Goal: Task Accomplishment & Management: Complete application form

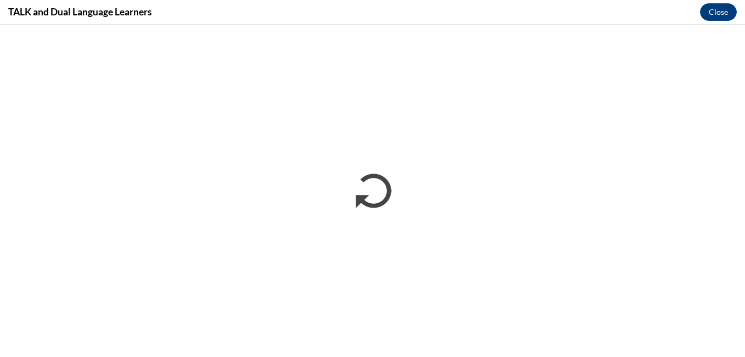
scroll to position [1248, 0]
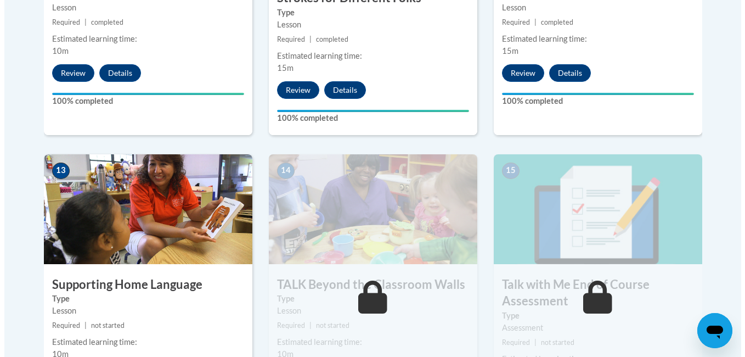
scroll to position [1497, 0]
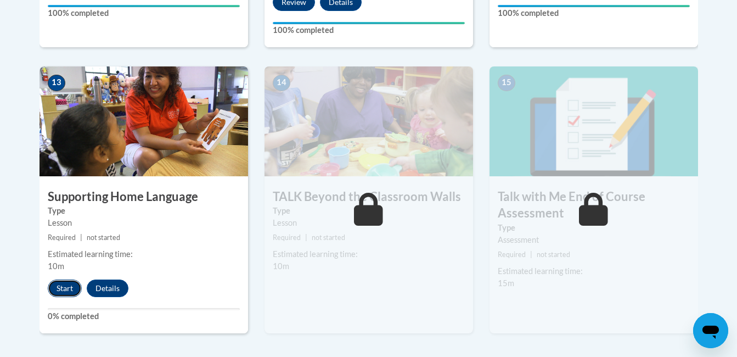
click at [55, 284] on button "Start" at bounding box center [65, 288] width 34 height 18
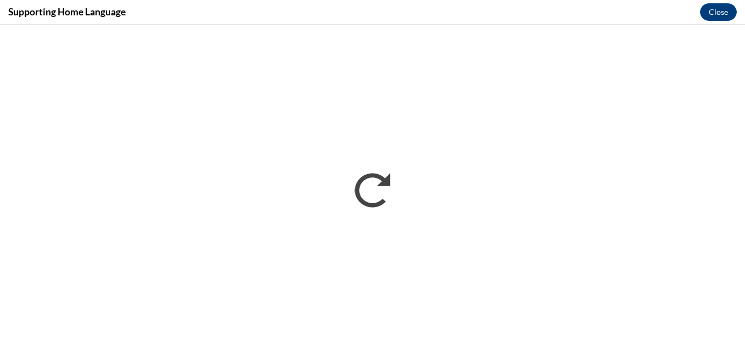
scroll to position [0, 0]
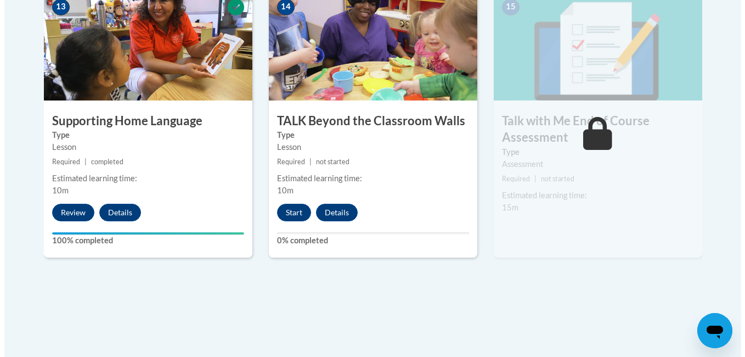
scroll to position [1580, 0]
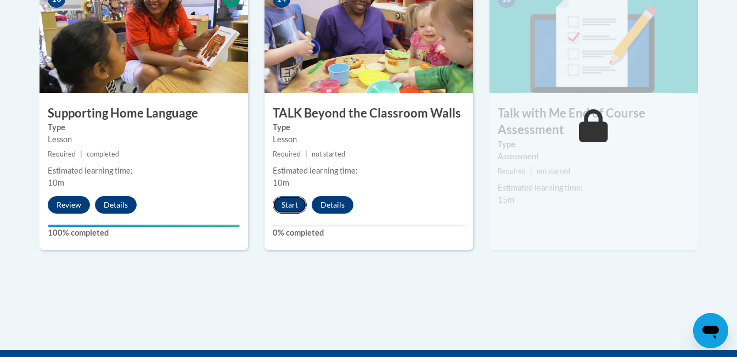
click at [294, 209] on button "Start" at bounding box center [290, 205] width 34 height 18
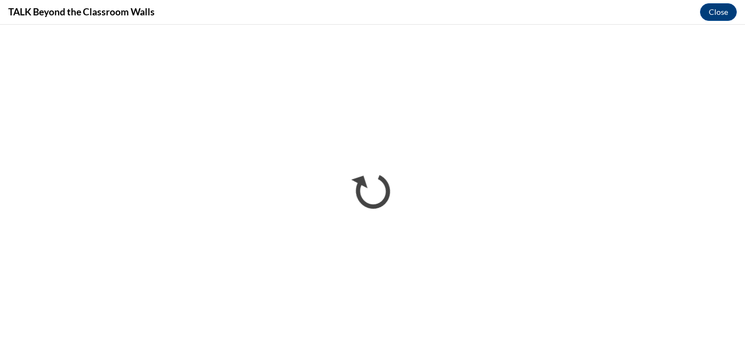
scroll to position [0, 0]
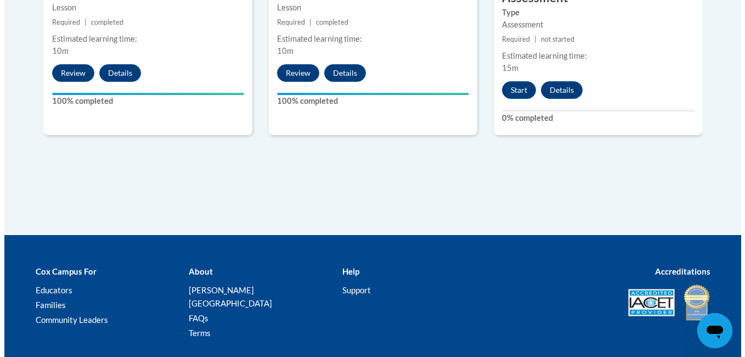
scroll to position [1749, 0]
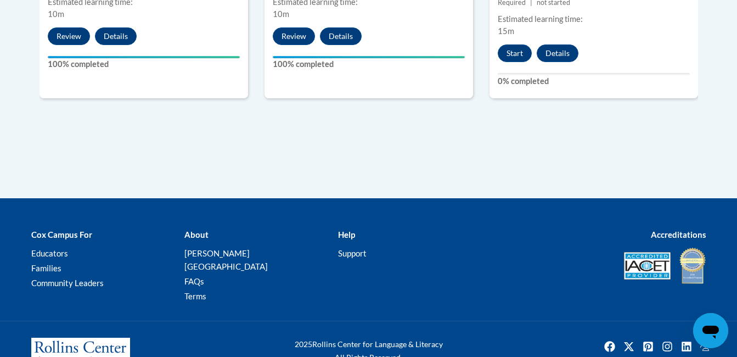
drag, startPoint x: 511, startPoint y: 49, endPoint x: 508, endPoint y: 43, distance: 6.4
click at [510, 50] on button "Start" at bounding box center [515, 53] width 34 height 18
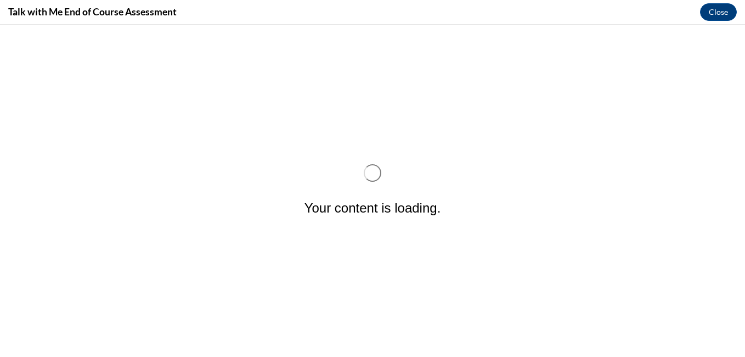
scroll to position [0, 0]
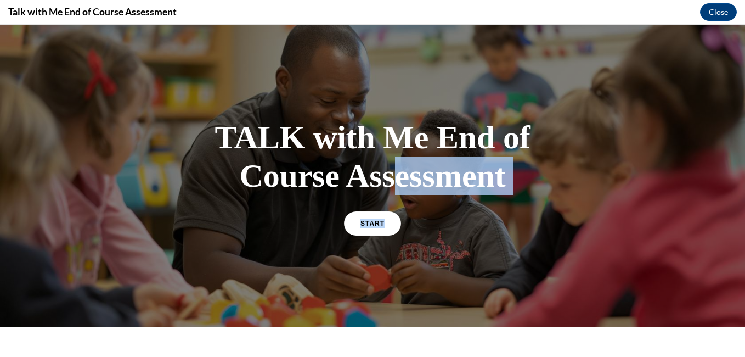
drag, startPoint x: 507, startPoint y: 49, endPoint x: 407, endPoint y: 190, distance: 173.1
click at [407, 190] on div "TALK with Me End of Course Assessment START" at bounding box center [372, 176] width 745 height 302
drag, startPoint x: 407, startPoint y: 190, endPoint x: 362, endPoint y: 228, distance: 58.8
click at [362, 228] on link "START" at bounding box center [372, 222] width 60 height 25
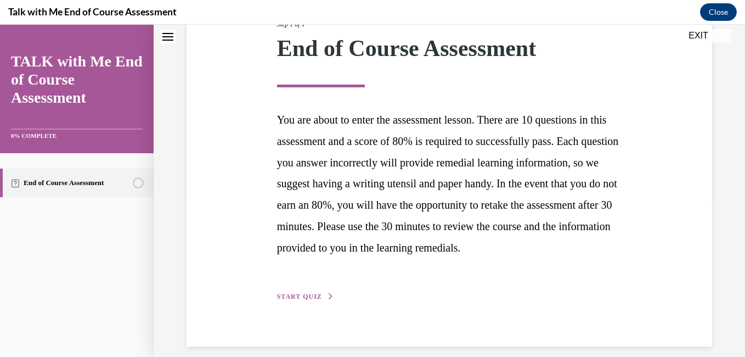
scroll to position [191, 0]
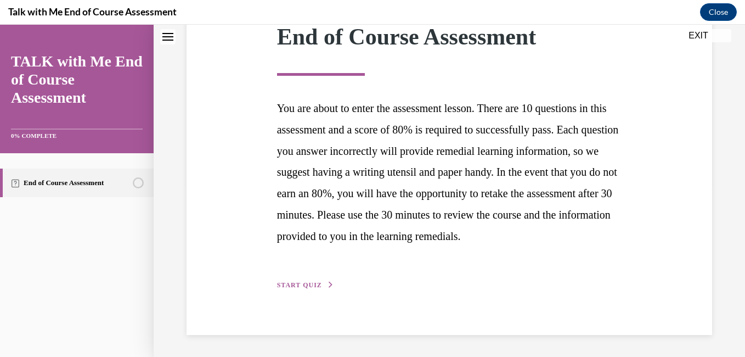
click at [306, 283] on span "START QUIZ" at bounding box center [299, 285] width 45 height 8
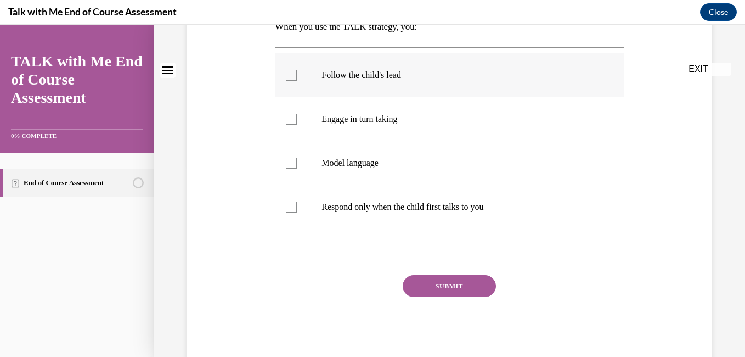
scroll to position [0, 0]
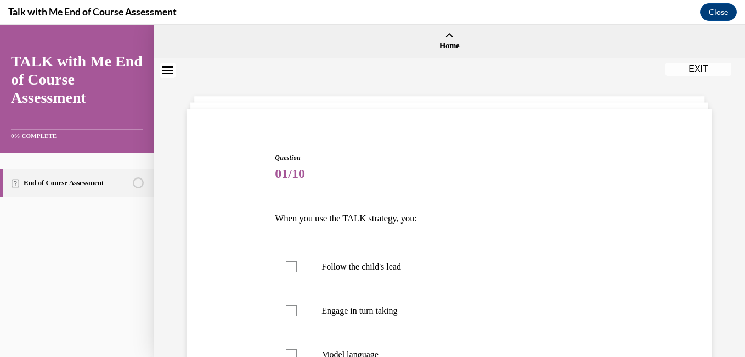
click at [682, 271] on div "Question 01/10 When you use the TALK strategy, you: Follow the child's lead Eng…" at bounding box center [449, 338] width 531 height 437
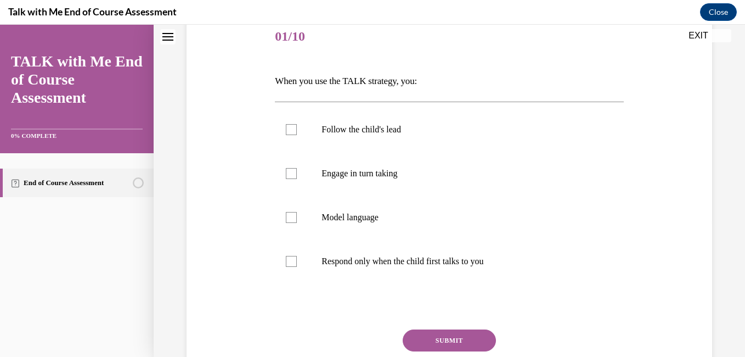
scroll to position [139, 0]
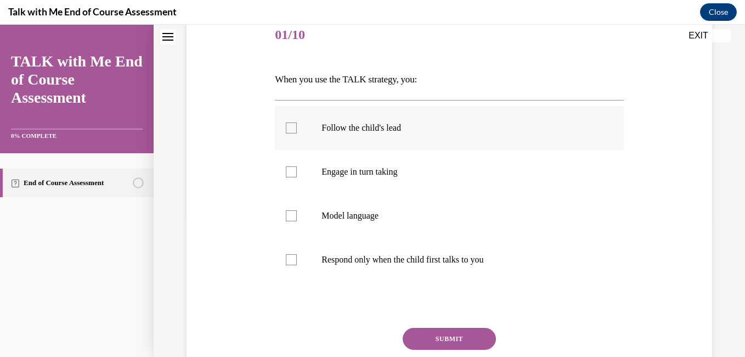
click at [288, 132] on div at bounding box center [291, 127] width 11 height 11
click at [288, 132] on input "Follow the child's lead" at bounding box center [291, 127] width 11 height 11
checkbox input "true"
click at [414, 343] on button "SUBMIT" at bounding box center [449, 339] width 93 height 22
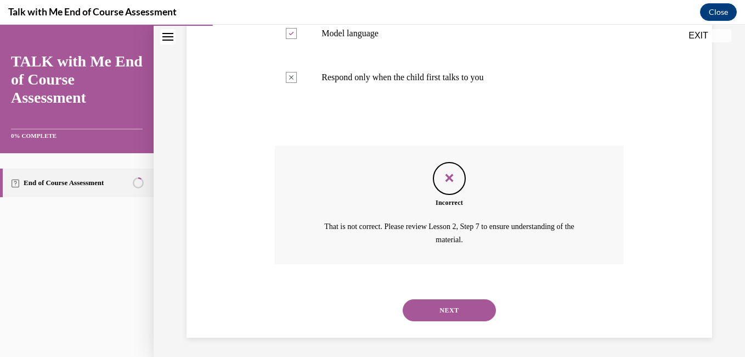
scroll to position [324, 0]
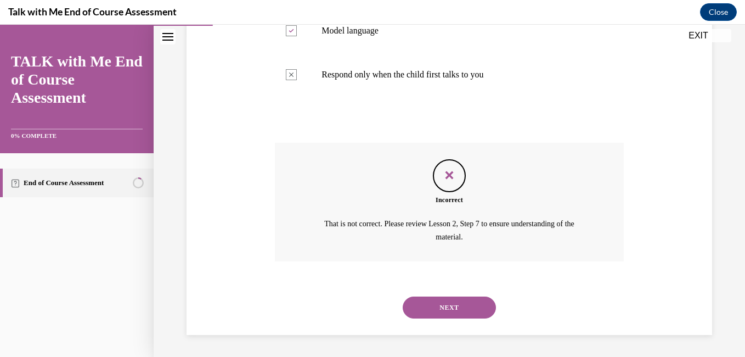
click at [448, 303] on button "NEXT" at bounding box center [449, 307] width 93 height 22
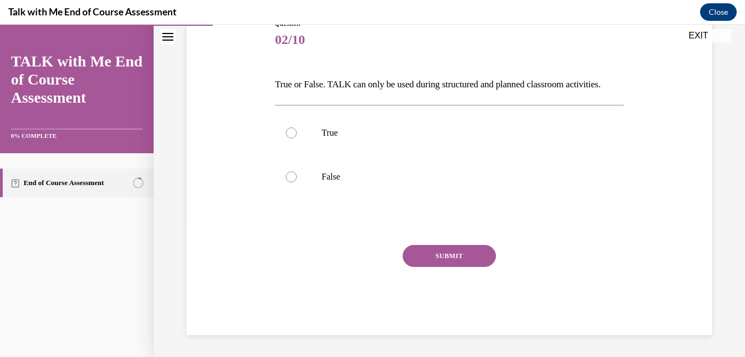
scroll to position [122, 0]
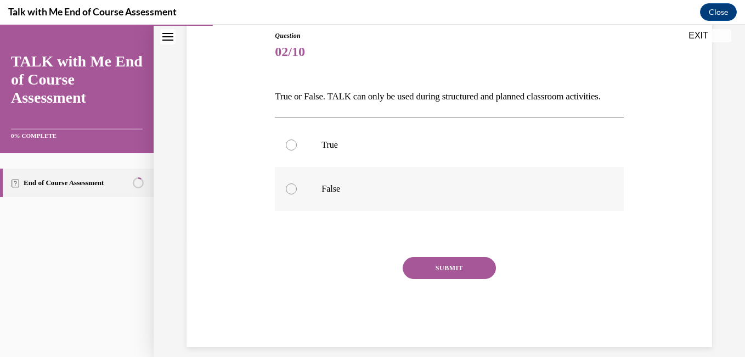
click at [286, 194] on div at bounding box center [291, 188] width 11 height 11
click at [286, 194] on input "False" at bounding box center [291, 188] width 11 height 11
radio input "true"
click at [410, 279] on button "SUBMIT" at bounding box center [449, 268] width 93 height 22
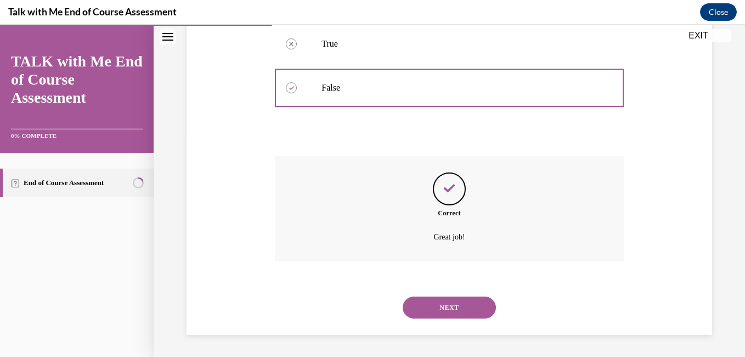
scroll to position [241, 0]
click at [419, 309] on button "NEXT" at bounding box center [449, 307] width 93 height 22
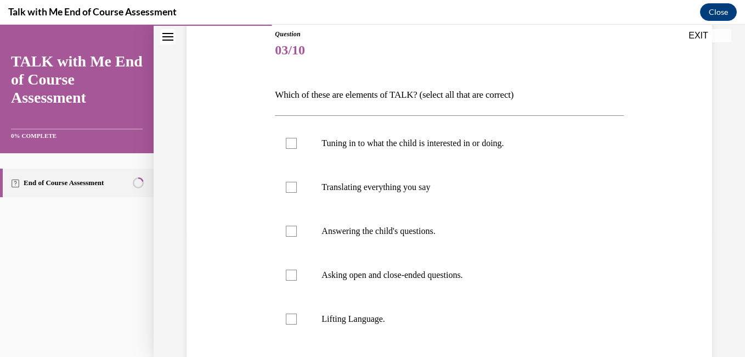
scroll to position [125, 0]
click at [284, 317] on label "Lifting Language." at bounding box center [449, 318] width 348 height 44
click at [286, 317] on input "Lifting Language." at bounding box center [291, 317] width 11 height 11
checkbox input "true"
click at [290, 226] on div at bounding box center [291, 229] width 11 height 11
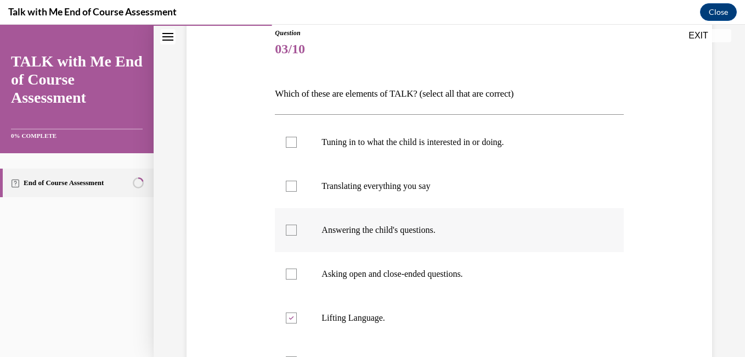
click at [290, 226] on input "Answering the child's questions." at bounding box center [291, 229] width 11 height 11
checkbox input "true"
click at [286, 144] on div at bounding box center [291, 142] width 11 height 11
click at [286, 144] on input "Tuning in to what the child is interested in or doing." at bounding box center [291, 142] width 11 height 11
checkbox input "true"
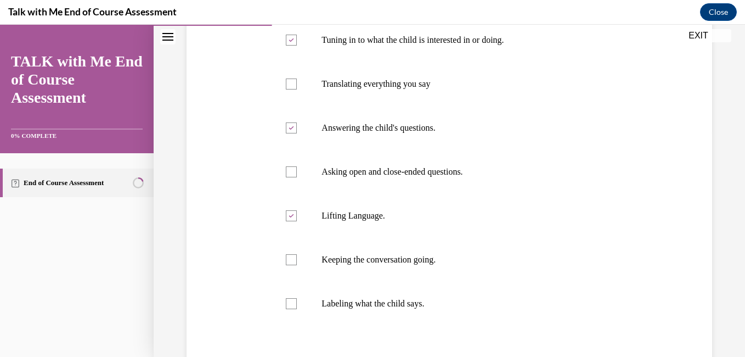
scroll to position [270, 0]
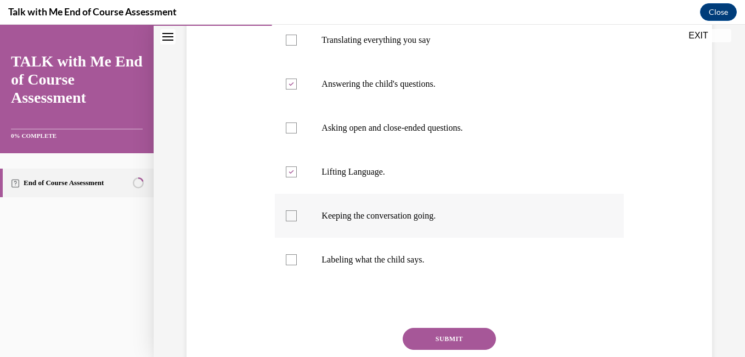
click at [297, 215] on label "Keeping the conversation going." at bounding box center [449, 216] width 348 height 44
click at [297, 215] on input "Keeping the conversation going." at bounding box center [291, 215] width 11 height 11
checkbox input "true"
click at [442, 343] on button "SUBMIT" at bounding box center [449, 339] width 93 height 22
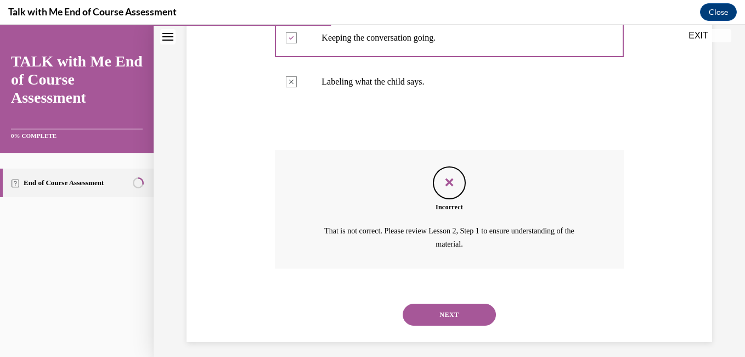
scroll to position [451, 0]
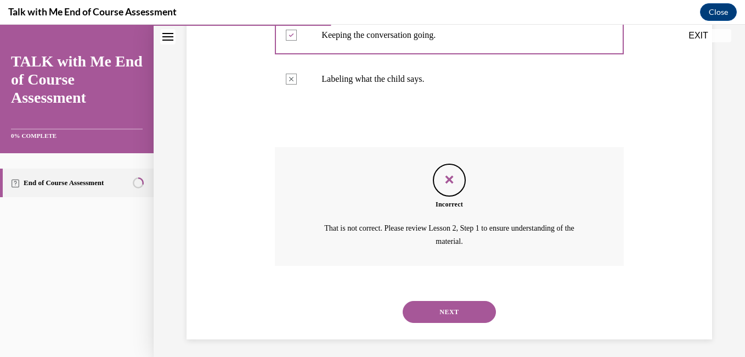
click at [439, 308] on button "NEXT" at bounding box center [449, 312] width 93 height 22
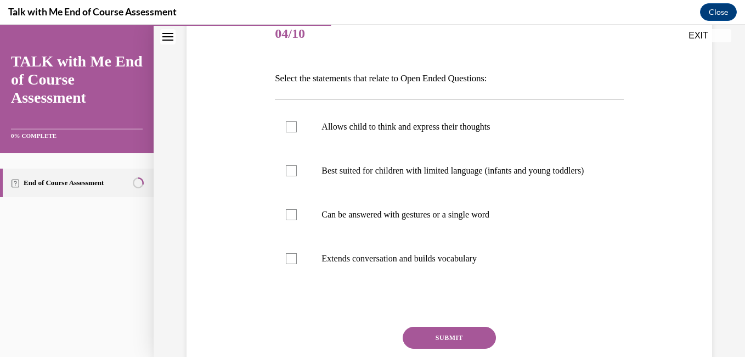
scroll to position [139, 0]
click at [286, 265] on div at bounding box center [291, 259] width 11 height 11
click at [286, 265] on input "Extends conversation and builds vocabulary" at bounding box center [291, 259] width 11 height 11
checkbox input "true"
click at [453, 347] on button "SUBMIT" at bounding box center [449, 339] width 93 height 22
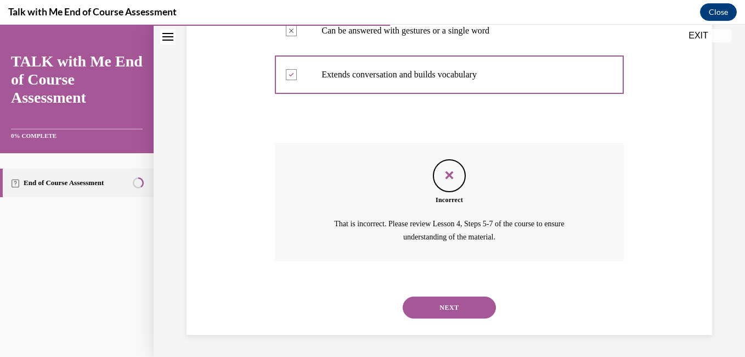
scroll to position [331, 0]
click at [446, 318] on button "NEXT" at bounding box center [449, 307] width 93 height 22
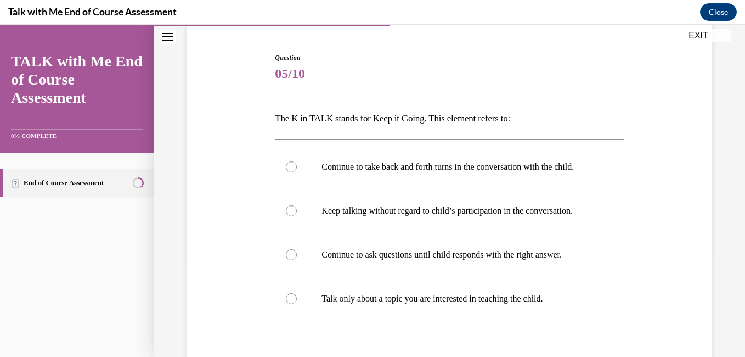
scroll to position [111, 0]
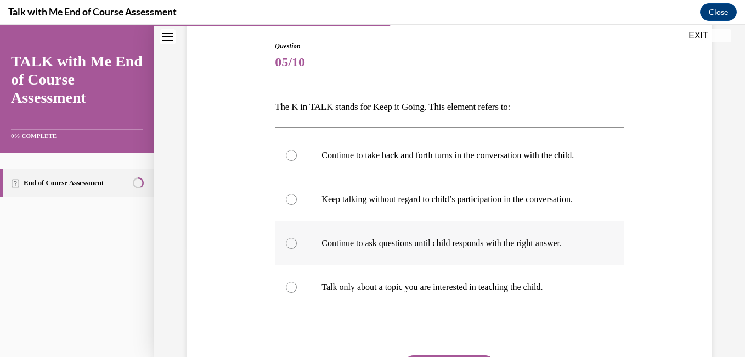
click at [292, 249] on div at bounding box center [291, 243] width 11 height 11
click at [292, 249] on input "Continue to ask questions until child responds with the right answer." at bounding box center [291, 243] width 11 height 11
radio input "true"
click at [299, 167] on label "Continue to take back and forth turns in the conversation with the child." at bounding box center [449, 155] width 348 height 44
click at [297, 161] on input "Continue to take back and forth turns in the conversation with the child." at bounding box center [291, 155] width 11 height 11
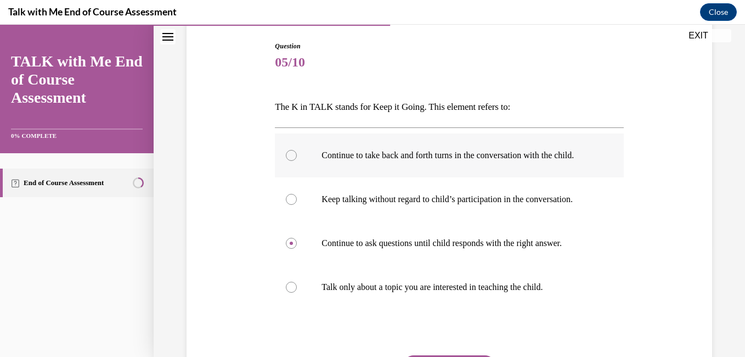
radio input "true"
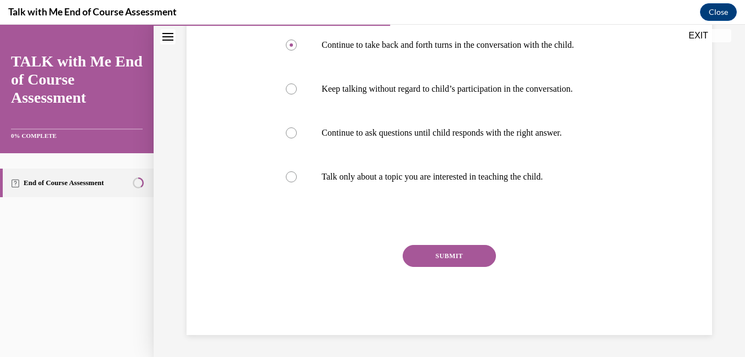
scroll to position [244, 0]
click at [440, 252] on button "SUBMIT" at bounding box center [449, 256] width 93 height 22
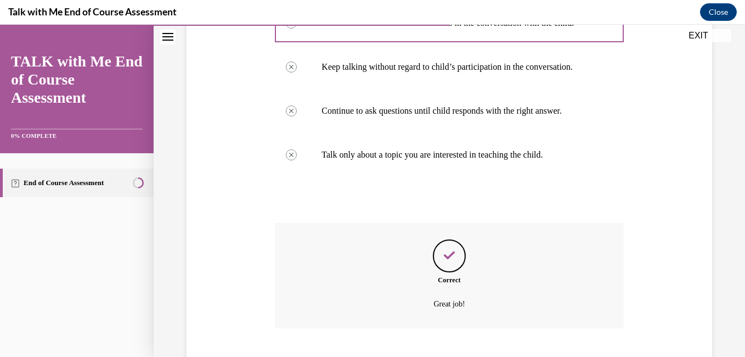
scroll to position [332, 0]
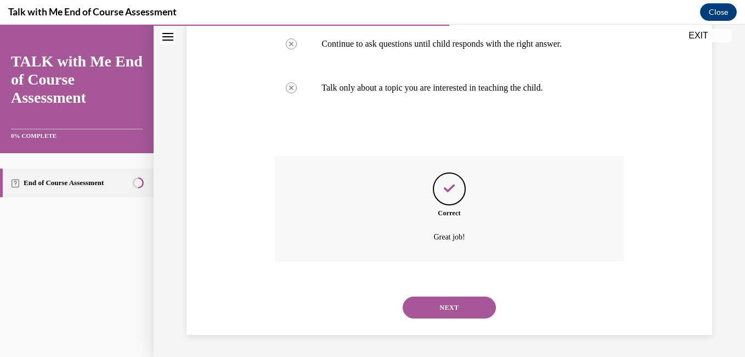
click at [441, 313] on button "NEXT" at bounding box center [449, 307] width 93 height 22
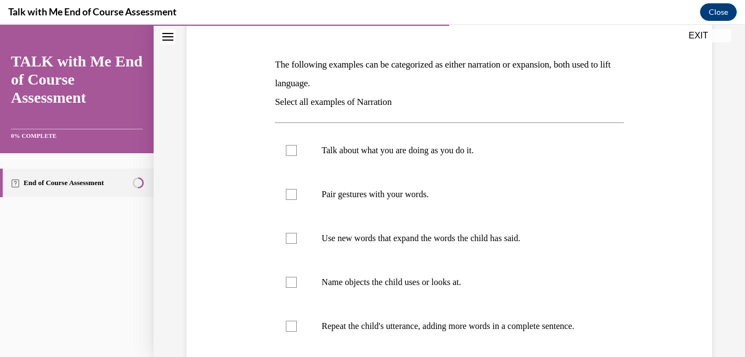
scroll to position [183, 0]
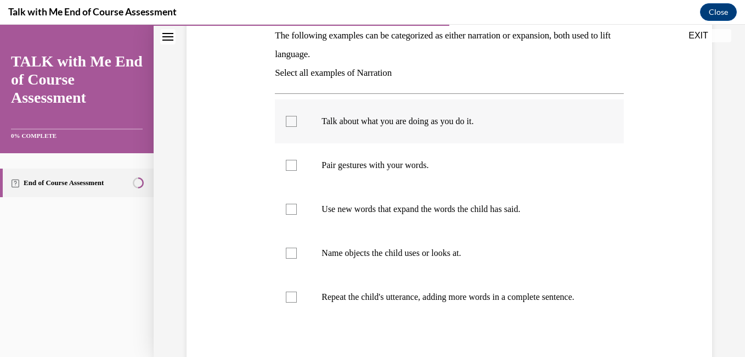
click at [289, 118] on div at bounding box center [291, 121] width 11 height 11
click at [289, 118] on input "Talk about what you are doing as you do it." at bounding box center [291, 121] width 11 height 11
checkbox input "true"
click at [290, 167] on div at bounding box center [291, 165] width 11 height 11
click at [290, 167] on input "Pair gestures with your words." at bounding box center [291, 165] width 11 height 11
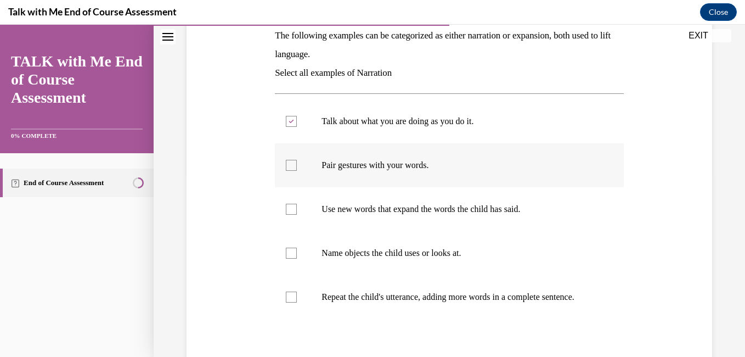
checkbox input "true"
click at [290, 252] on div at bounding box center [291, 252] width 11 height 11
click at [290, 252] on input "Name objects the child uses or looks at." at bounding box center [291, 252] width 11 height 11
checkbox input "true"
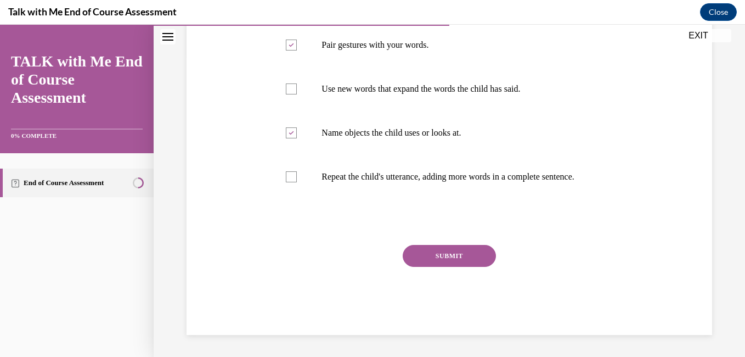
scroll to position [314, 0]
click at [446, 249] on button "SUBMIT" at bounding box center [449, 256] width 93 height 22
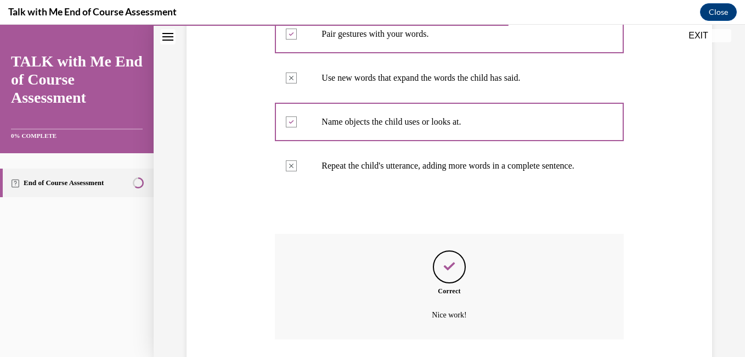
scroll to position [403, 0]
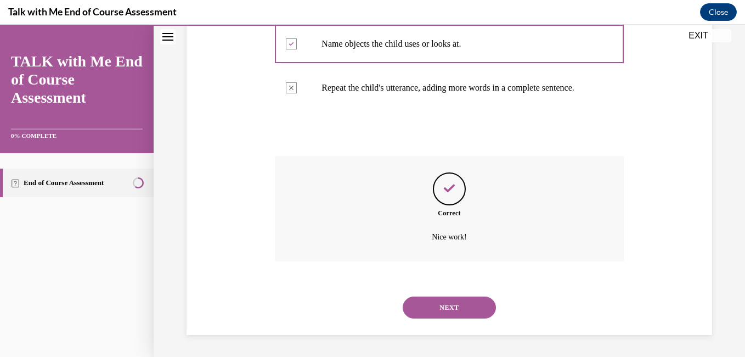
click at [439, 309] on button "NEXT" at bounding box center [449, 307] width 93 height 22
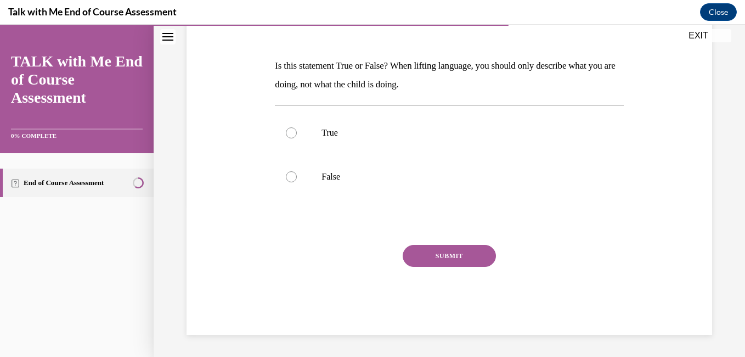
scroll to position [122, 0]
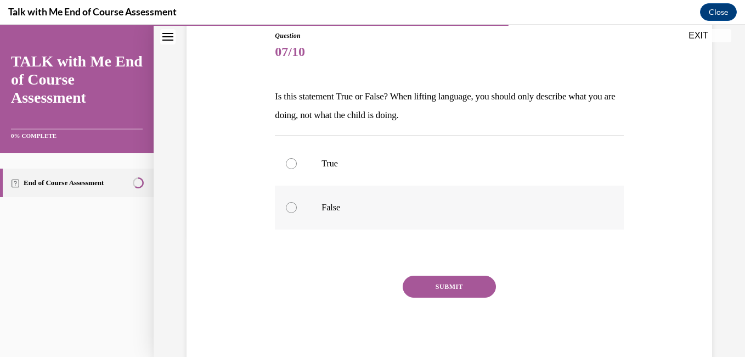
click at [286, 215] on label "False" at bounding box center [449, 207] width 348 height 44
click at [286, 213] on input "False" at bounding box center [291, 207] width 11 height 11
radio input "true"
click at [413, 293] on button "SUBMIT" at bounding box center [449, 286] width 93 height 22
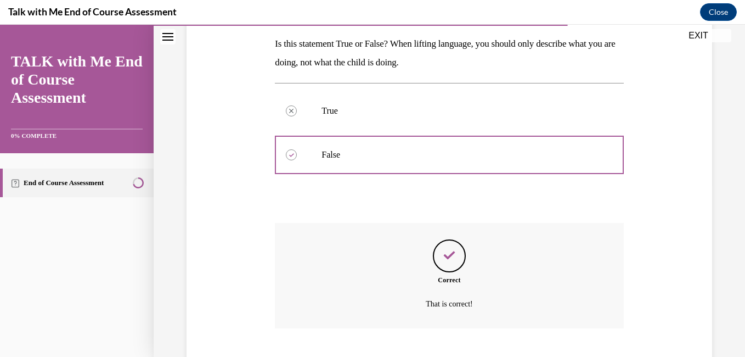
scroll to position [241, 0]
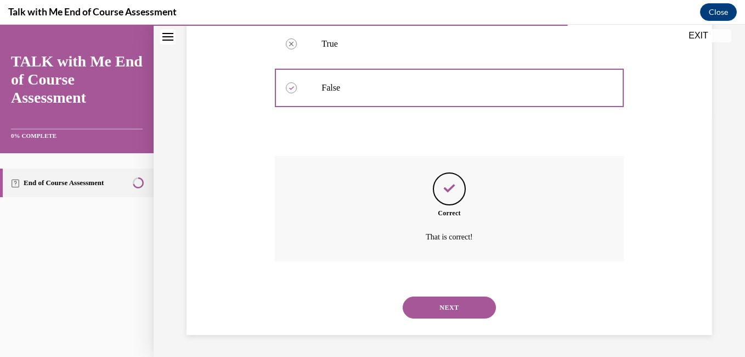
click at [441, 314] on button "NEXT" at bounding box center [449, 307] width 93 height 22
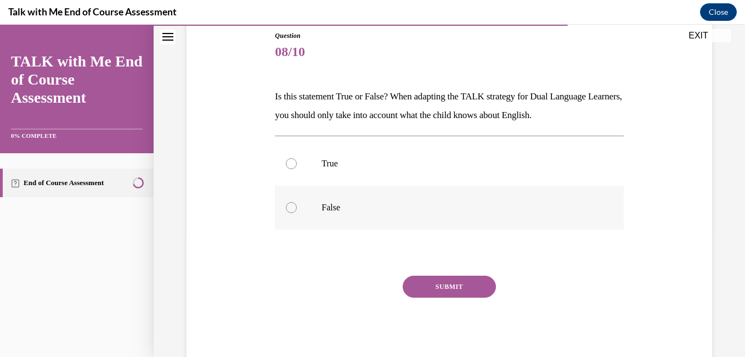
click at [291, 209] on div at bounding box center [291, 207] width 11 height 11
click at [291, 209] on input "False" at bounding box center [291, 207] width 11 height 11
radio input "true"
click at [447, 307] on div "SUBMIT" at bounding box center [449, 302] width 348 height 55
click at [447, 293] on button "SUBMIT" at bounding box center [449, 286] width 93 height 22
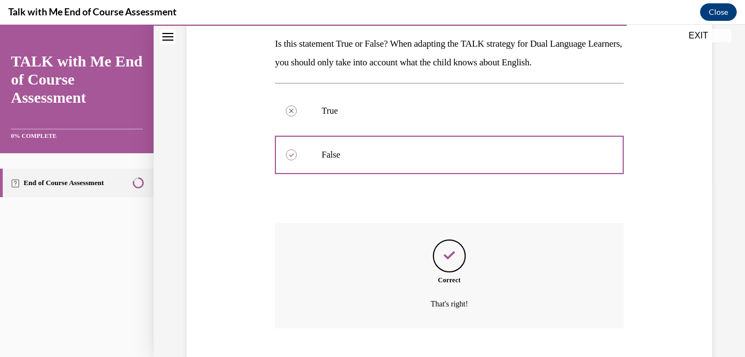
scroll to position [241, 0]
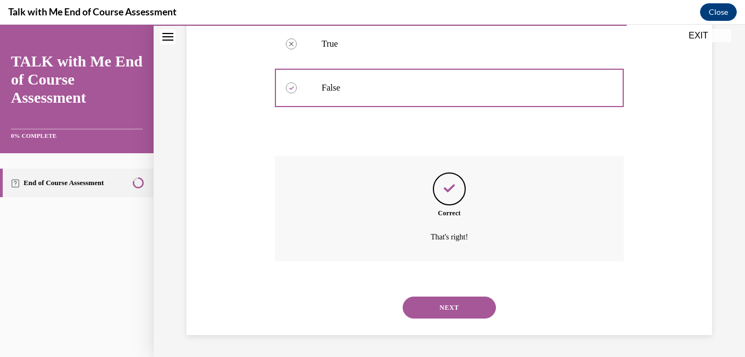
click at [451, 322] on div "NEXT" at bounding box center [449, 307] width 348 height 44
click at [450, 320] on div "NEXT" at bounding box center [449, 307] width 348 height 44
drag, startPoint x: 450, startPoint y: 320, endPoint x: 420, endPoint y: 320, distance: 30.2
click at [420, 320] on div "NEXT" at bounding box center [449, 307] width 348 height 44
click at [419, 311] on button "NEXT" at bounding box center [449, 307] width 93 height 22
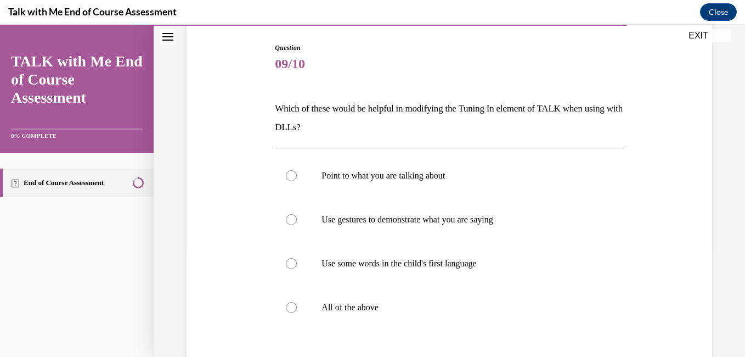
scroll to position [146, 0]
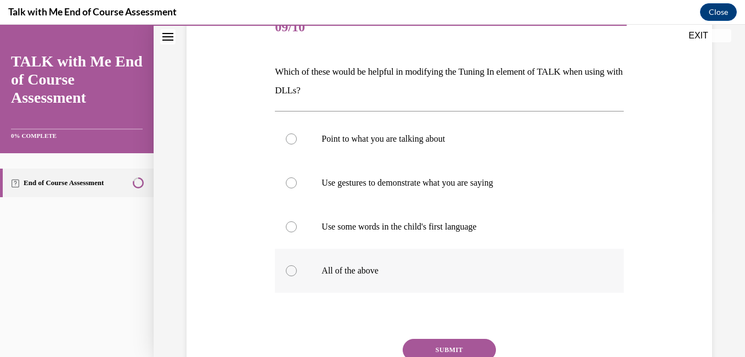
click at [286, 272] on div at bounding box center [291, 270] width 11 height 11
click at [286, 272] on input "All of the above" at bounding box center [291, 270] width 11 height 11
radio input "true"
click at [432, 354] on button "SUBMIT" at bounding box center [449, 350] width 93 height 22
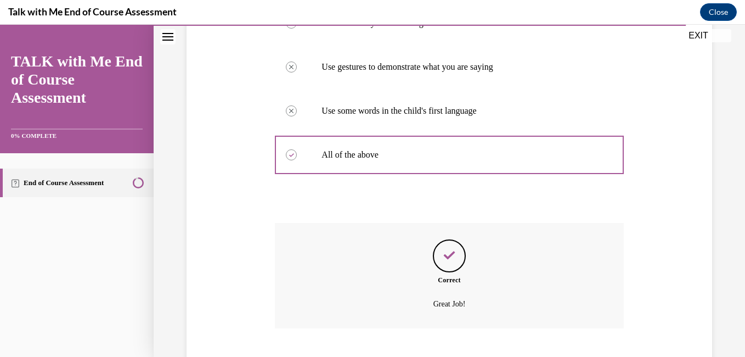
scroll to position [329, 0]
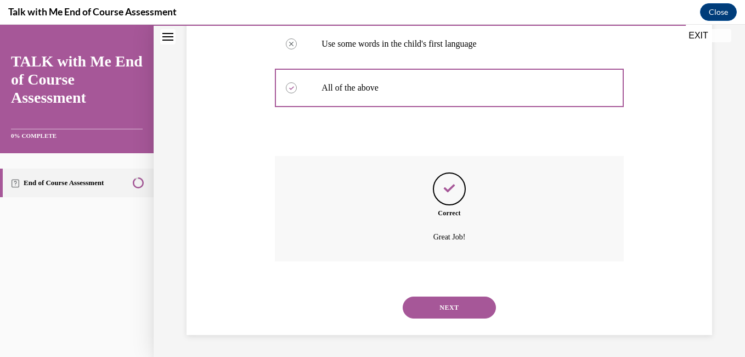
click at [435, 299] on button "NEXT" at bounding box center [449, 307] width 93 height 22
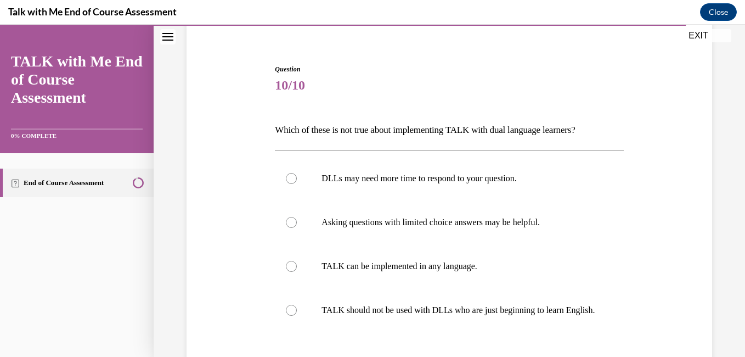
scroll to position [95, 0]
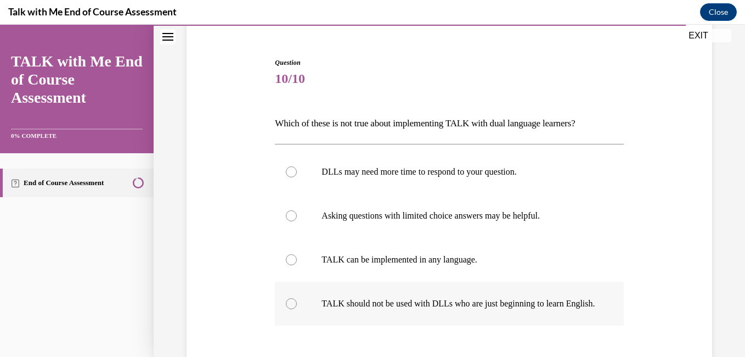
click at [292, 308] on div at bounding box center [291, 303] width 11 height 11
click at [292, 308] on input "TALK should not be used with DLLs who are just beginning to learn English." at bounding box center [291, 303] width 11 height 11
radio input "true"
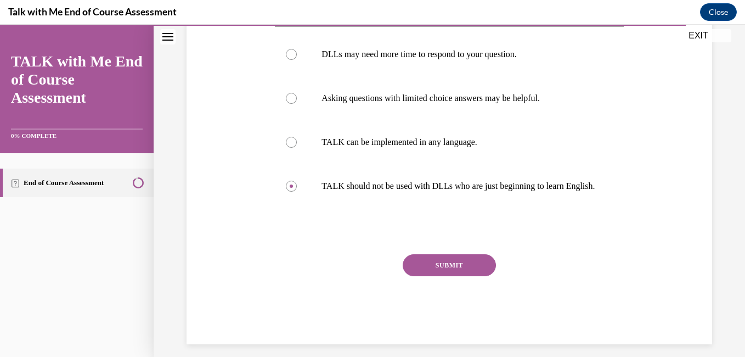
scroll to position [233, 0]
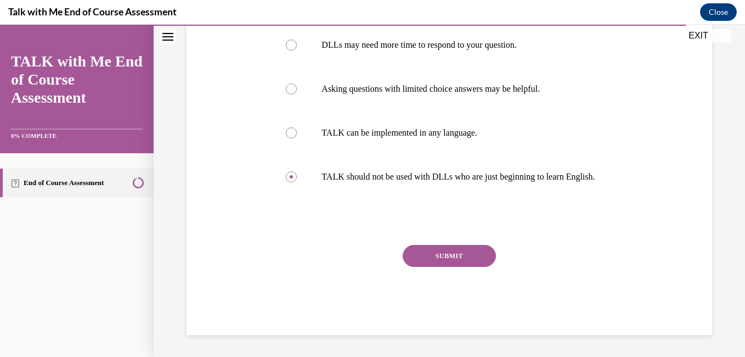
click at [466, 252] on button "SUBMIT" at bounding box center [449, 256] width 93 height 22
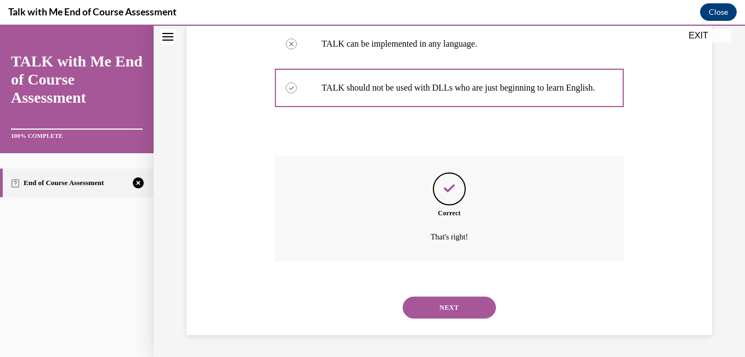
scroll to position [322, 0]
click at [448, 310] on button "NEXT" at bounding box center [449, 307] width 93 height 22
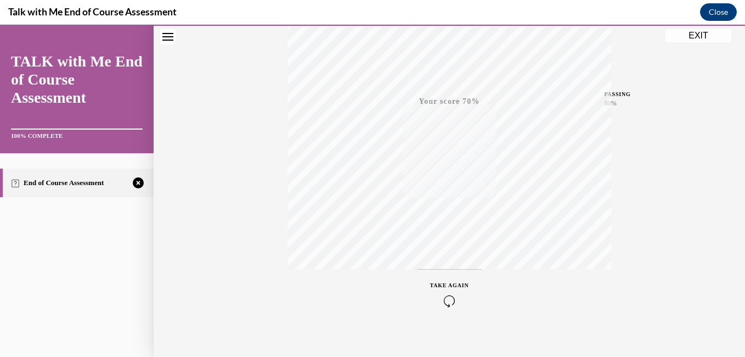
scroll to position [230, 0]
click at [448, 294] on icon "button" at bounding box center [449, 290] width 39 height 12
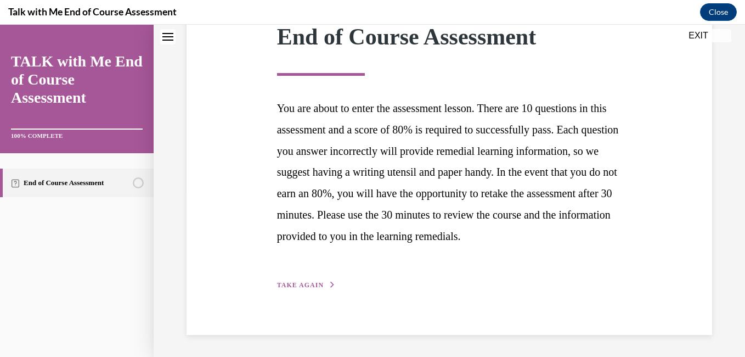
scroll to position [171, 0]
click at [307, 289] on span "TAKE AGAIN" at bounding box center [300, 285] width 47 height 8
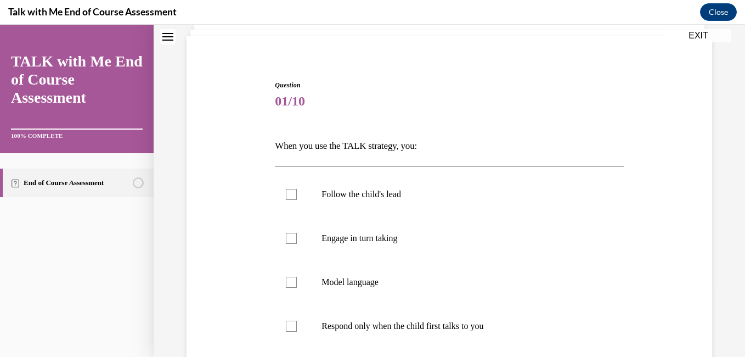
scroll to position [100, 0]
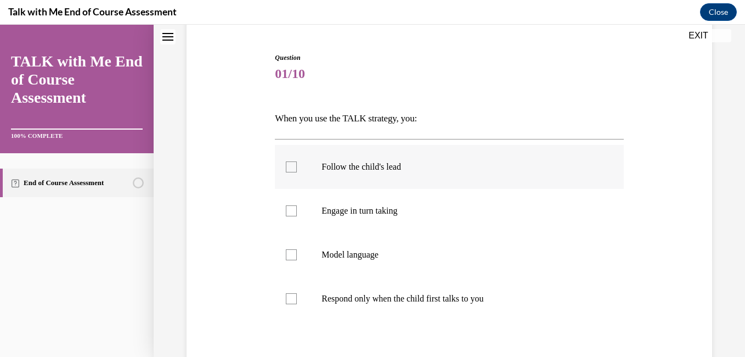
click at [295, 162] on div at bounding box center [291, 166] width 11 height 11
click at [295, 162] on input "Follow the child's lead" at bounding box center [291, 166] width 11 height 11
checkbox input "true"
click at [286, 211] on div at bounding box center [291, 210] width 11 height 11
click at [286, 211] on input "Engage in turn taking" at bounding box center [291, 210] width 11 height 11
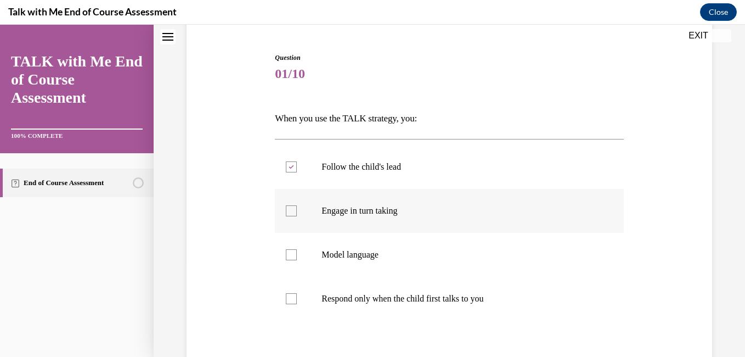
checkbox input "true"
click at [290, 304] on label "Respond only when the child first talks to you" at bounding box center [449, 299] width 348 height 44
click at [290, 304] on input "Respond only when the child first talks to you" at bounding box center [291, 298] width 11 height 11
checkbox input "true"
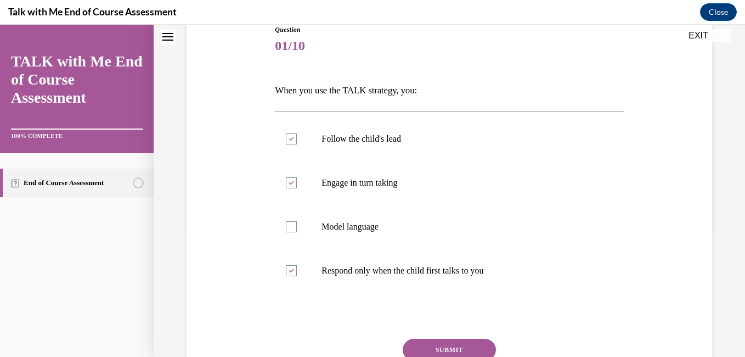
scroll to position [145, 0]
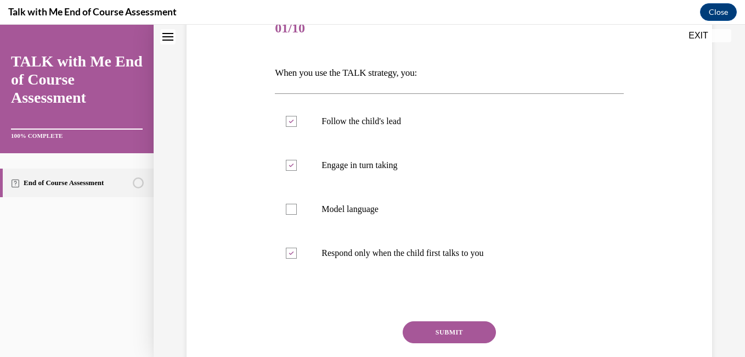
click at [427, 330] on button "SUBMIT" at bounding box center [449, 332] width 93 height 22
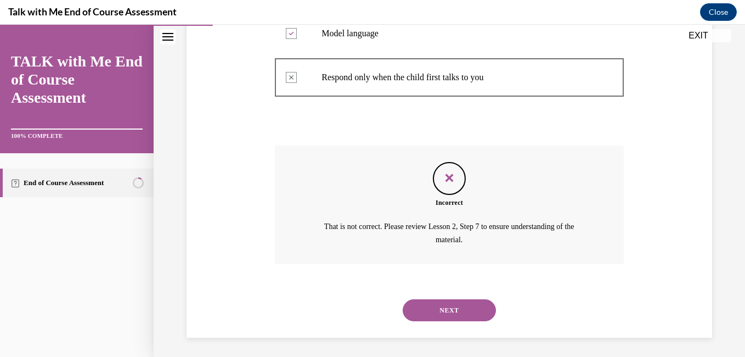
scroll to position [324, 0]
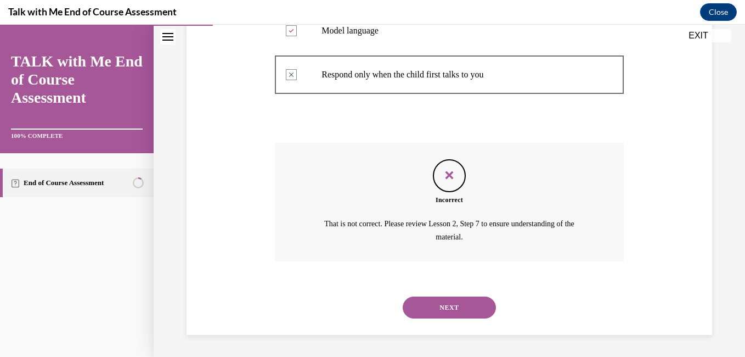
click at [466, 305] on button "NEXT" at bounding box center [449, 307] width 93 height 22
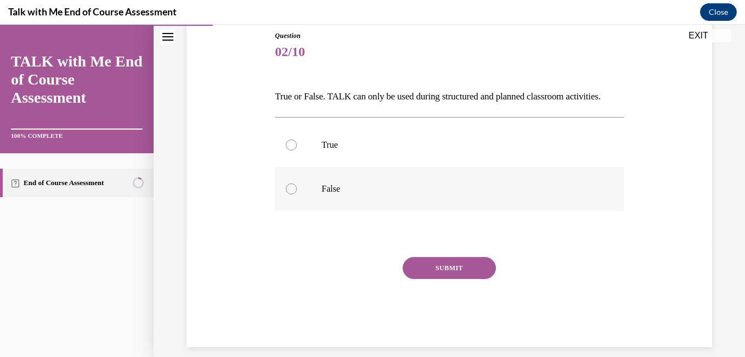
click at [286, 194] on div at bounding box center [291, 188] width 11 height 11
click at [286, 194] on input "False" at bounding box center [291, 188] width 11 height 11
radio input "true"
click at [424, 279] on button "SUBMIT" at bounding box center [449, 268] width 93 height 22
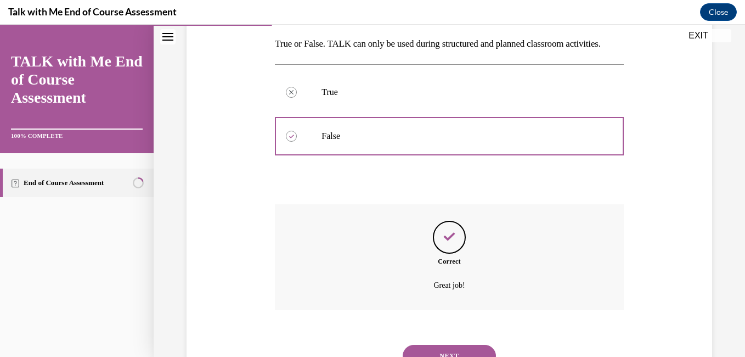
scroll to position [241, 0]
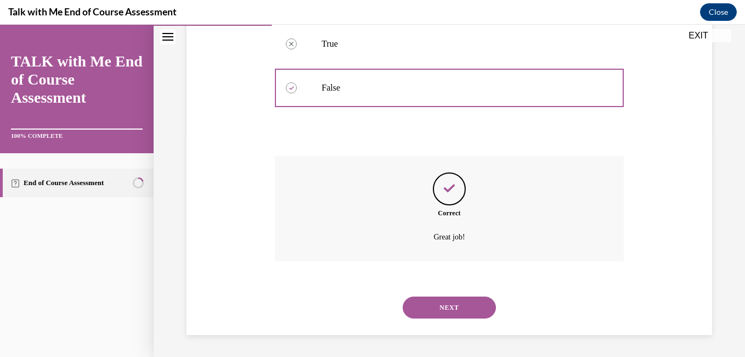
click at [443, 308] on button "NEXT" at bounding box center [449, 307] width 93 height 22
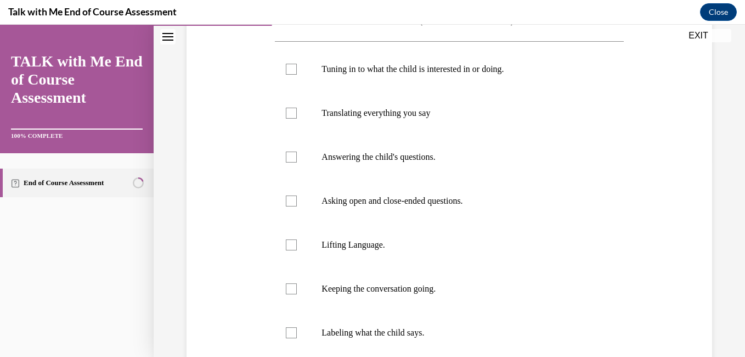
scroll to position [196, 0]
click at [289, 72] on div at bounding box center [291, 70] width 11 height 11
click at [289, 72] on input "Tuning in to what the child is interested in or doing." at bounding box center [291, 70] width 11 height 11
checkbox input "true"
click at [289, 161] on div at bounding box center [291, 158] width 11 height 11
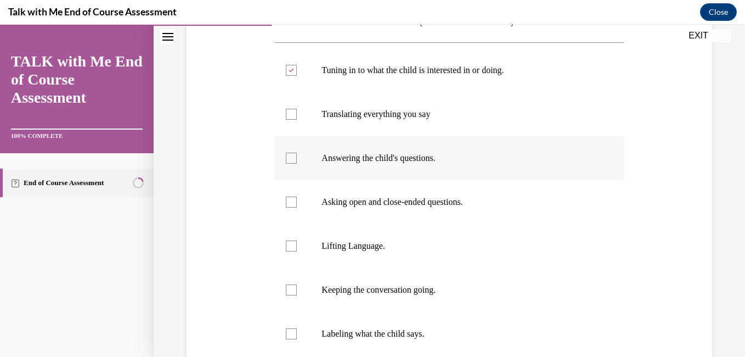
click at [289, 161] on input "Answering the child's questions." at bounding box center [291, 158] width 11 height 11
checkbox input "true"
click at [291, 246] on div at bounding box center [291, 245] width 11 height 11
click at [291, 246] on input "Lifting Language." at bounding box center [291, 245] width 11 height 11
checkbox input "true"
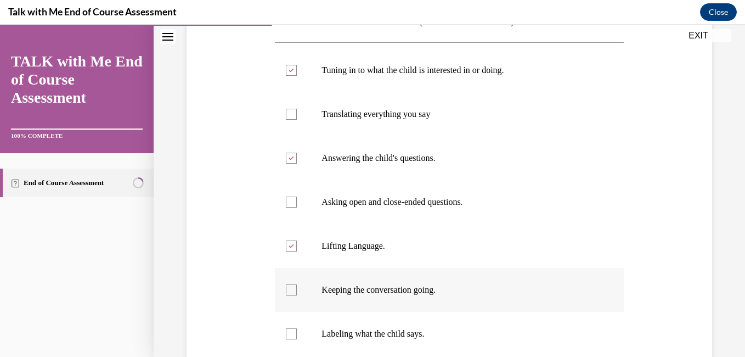
click at [290, 289] on div at bounding box center [291, 289] width 11 height 11
click at [290, 289] on input "Keeping the conversation going." at bounding box center [291, 289] width 11 height 11
checkbox input "true"
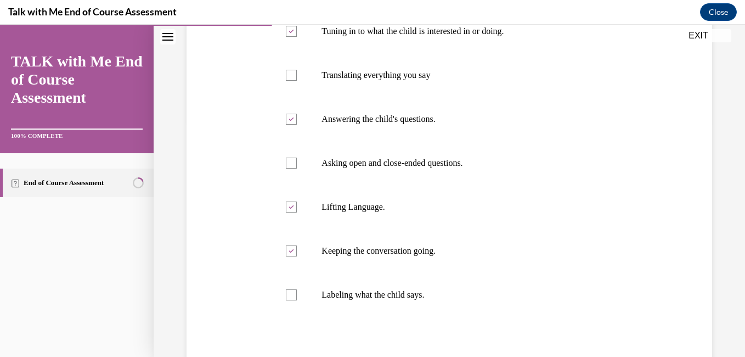
scroll to position [237, 0]
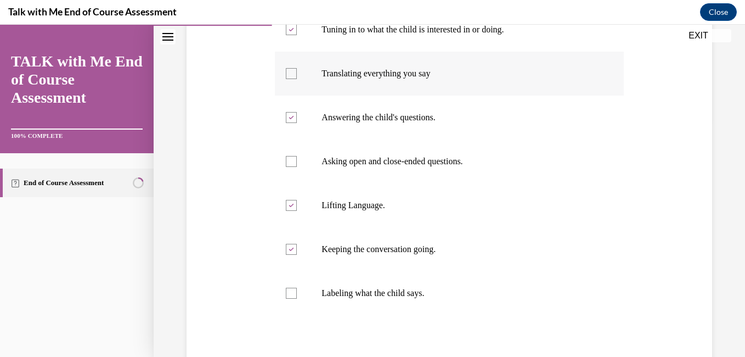
click at [291, 73] on div at bounding box center [291, 73] width 11 height 11
click at [291, 73] on input "Translating everything you say" at bounding box center [291, 73] width 11 height 11
checkbox input "true"
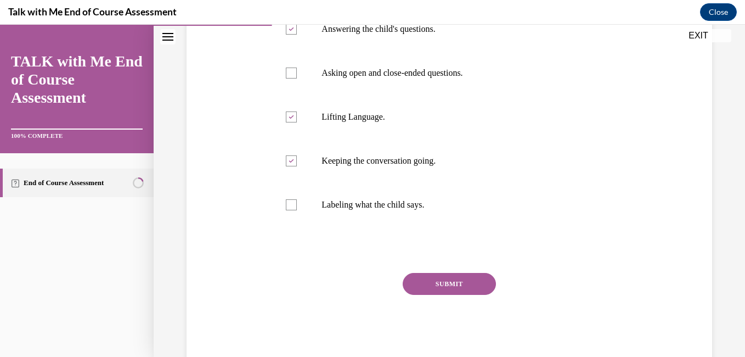
scroll to position [353, 0]
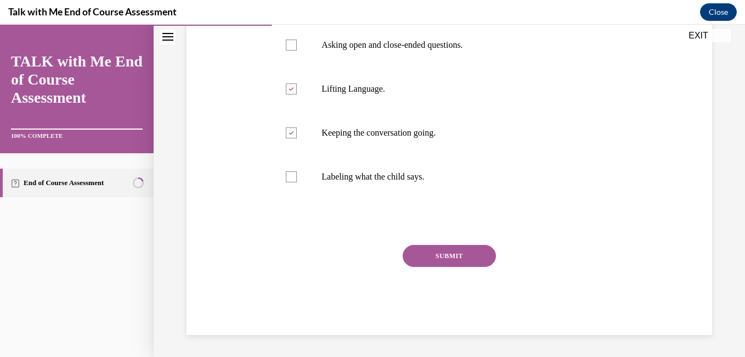
drag, startPoint x: 484, startPoint y: 266, endPoint x: 451, endPoint y: 253, distance: 35.3
click at [451, 253] on button "SUBMIT" at bounding box center [449, 256] width 93 height 22
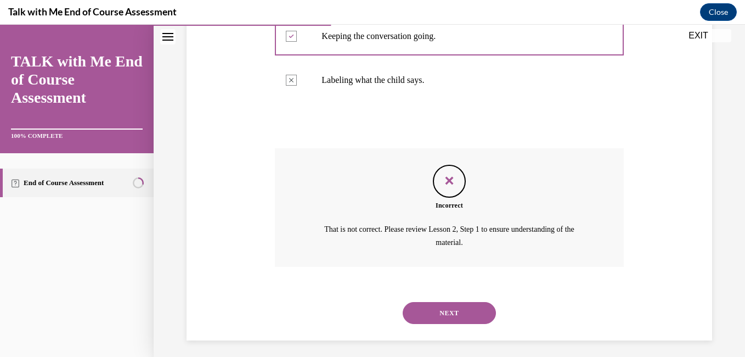
scroll to position [455, 0]
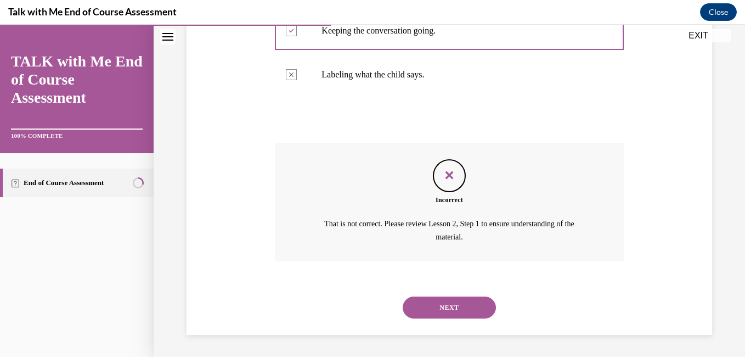
click at [461, 312] on button "NEXT" at bounding box center [449, 307] width 93 height 22
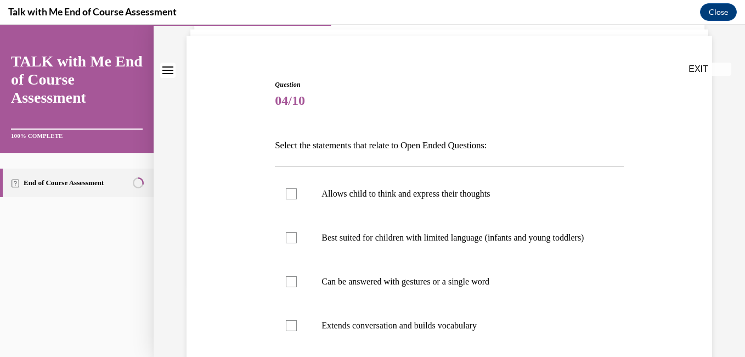
scroll to position [139, 0]
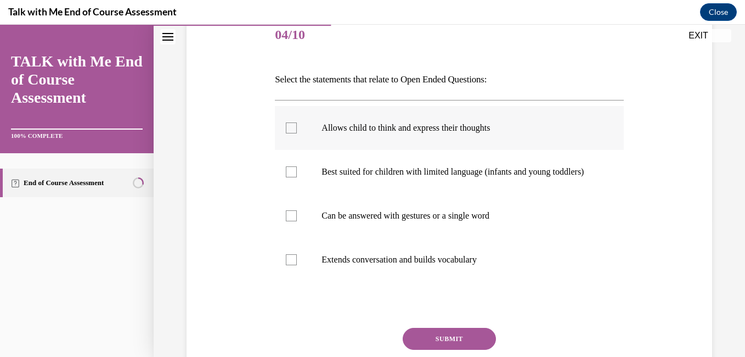
click at [293, 125] on div at bounding box center [291, 127] width 11 height 11
click at [293, 125] on input "Allows child to think and express their thoughts" at bounding box center [291, 127] width 11 height 11
checkbox input "true"
click at [289, 221] on div at bounding box center [291, 215] width 11 height 11
click at [289, 221] on input "Can be answered with gestures or a single word" at bounding box center [291, 215] width 11 height 11
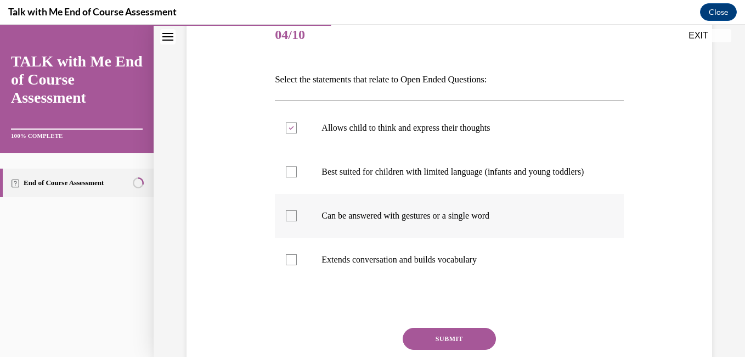
checkbox input "true"
click at [287, 265] on div at bounding box center [291, 259] width 11 height 11
click at [287, 265] on input "Extends conversation and builds vocabulary" at bounding box center [291, 259] width 11 height 11
checkbox input "true"
click at [289, 218] on icon at bounding box center [291, 216] width 5 height 4
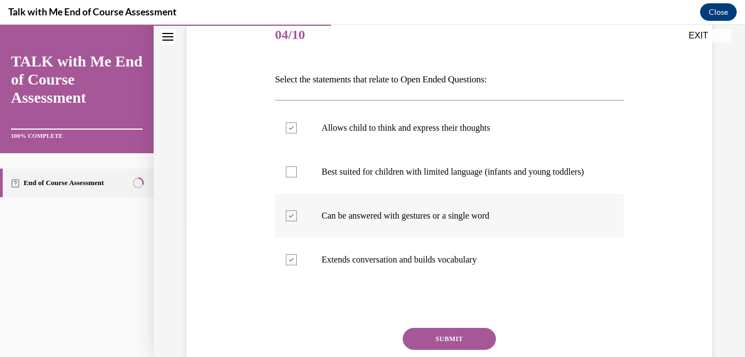
click at [289, 221] on input "Can be answered with gestures or a single word" at bounding box center [291, 215] width 11 height 11
checkbox input "false"
click at [290, 130] on div at bounding box center [291, 127] width 11 height 11
click at [290, 130] on input "Allows child to think and express their thoughts" at bounding box center [291, 127] width 11 height 11
checkbox input "false"
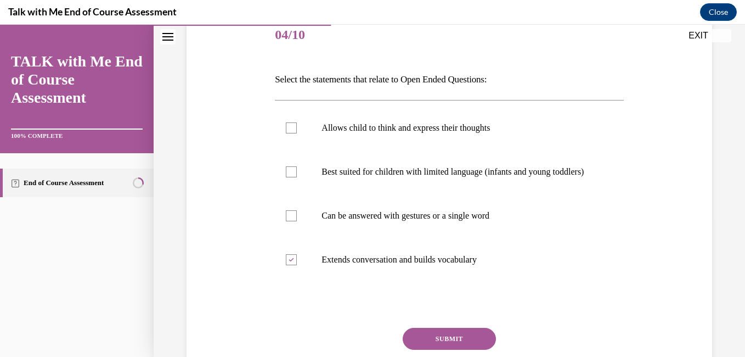
click at [422, 347] on button "SUBMIT" at bounding box center [449, 339] width 93 height 22
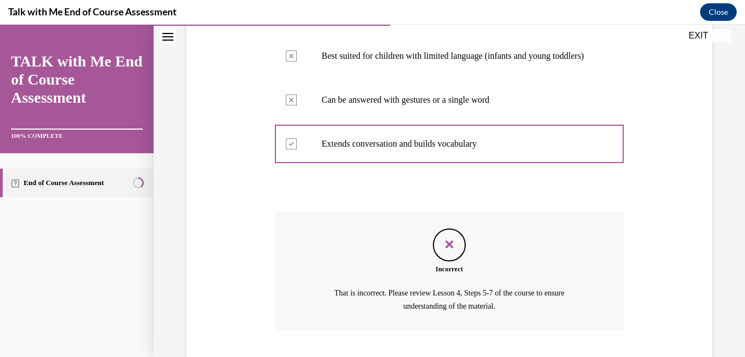
scroll to position [335, 0]
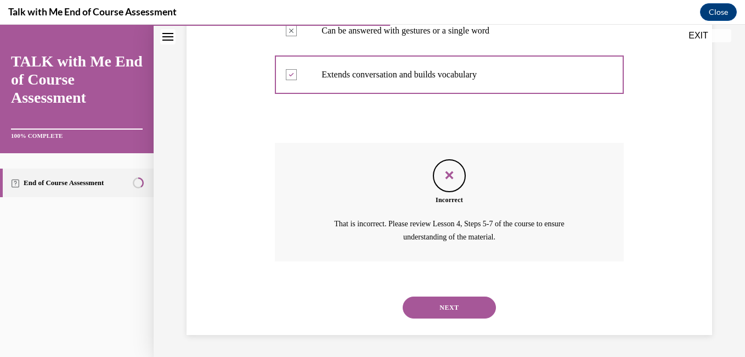
click at [461, 307] on button "NEXT" at bounding box center [449, 307] width 93 height 22
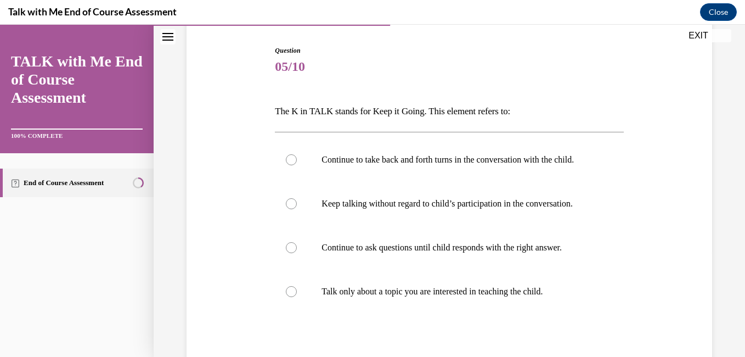
scroll to position [108, 0]
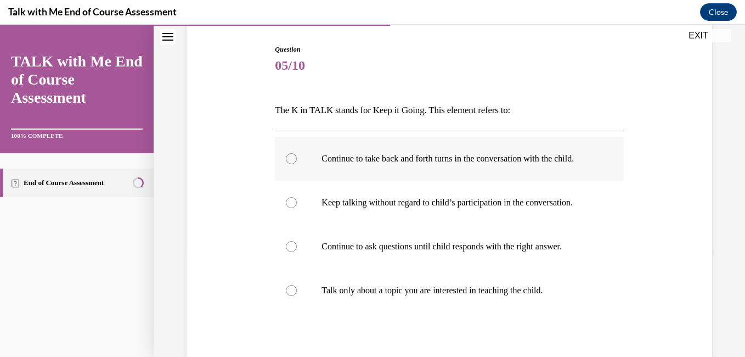
click at [288, 163] on div at bounding box center [291, 158] width 11 height 11
click at [288, 163] on input "Continue to take back and forth turns in the conversation with the child." at bounding box center [291, 158] width 11 height 11
radio input "true"
click at [292, 252] on div at bounding box center [291, 246] width 11 height 11
click at [292, 252] on input "Continue to ask questions until child responds with the right answer." at bounding box center [291, 246] width 11 height 11
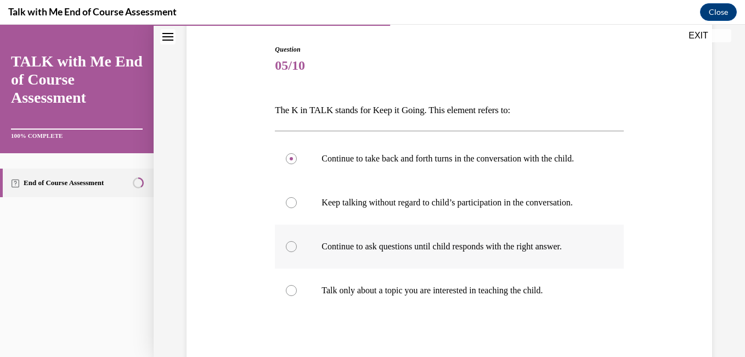
radio input "true"
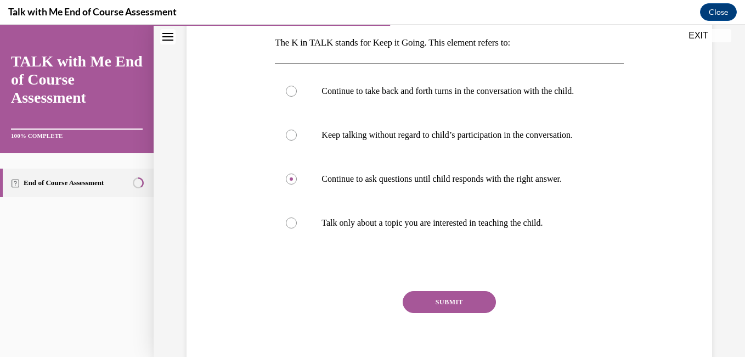
scroll to position [159, 0]
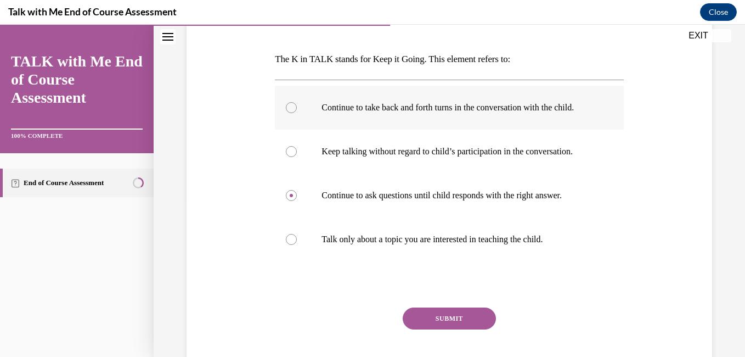
click at [295, 116] on label "Continue to take back and forth turns in the conversation with the child." at bounding box center [449, 108] width 348 height 44
click at [295, 113] on input "Continue to take back and forth turns in the conversation with the child." at bounding box center [291, 107] width 11 height 11
radio input "true"
click at [443, 329] on button "SUBMIT" at bounding box center [449, 318] width 93 height 22
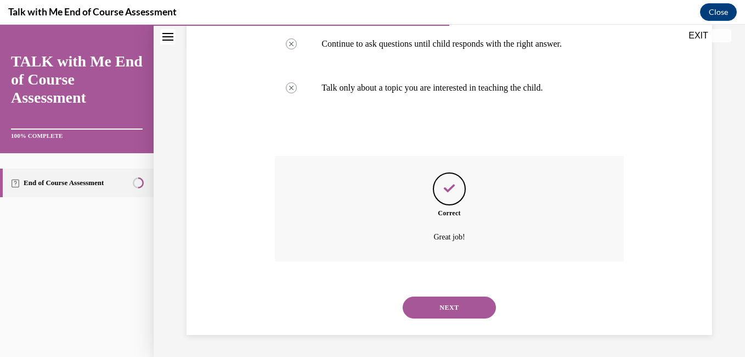
scroll to position [332, 0]
click at [427, 306] on button "NEXT" at bounding box center [449, 307] width 93 height 22
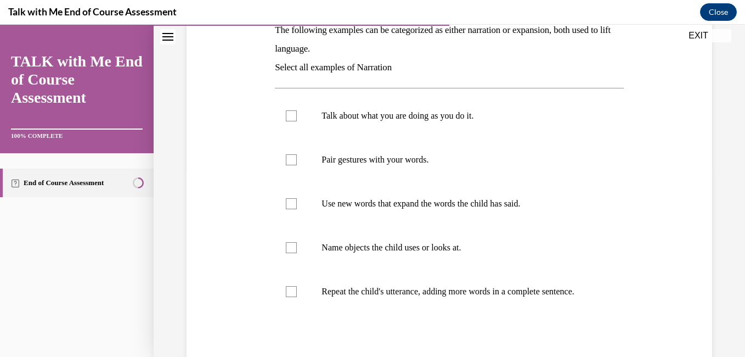
scroll to position [187, 0]
click at [292, 125] on label "Talk about what you are doing as you do it." at bounding box center [449, 117] width 348 height 44
click at [292, 122] on input "Talk about what you are doing as you do it." at bounding box center [291, 116] width 11 height 11
checkbox input "true"
click at [293, 165] on div at bounding box center [291, 160] width 11 height 11
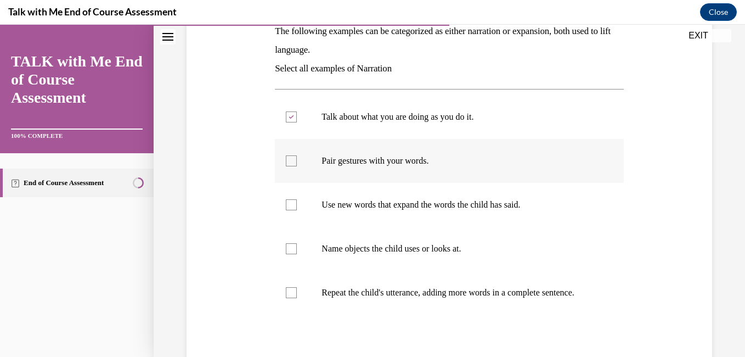
click at [293, 165] on input "Pair gestures with your words." at bounding box center [291, 160] width 11 height 11
checkbox input "true"
click at [292, 252] on div at bounding box center [291, 248] width 11 height 11
click at [292, 252] on input "Name objects the child uses or looks at." at bounding box center [291, 248] width 11 height 11
checkbox input "true"
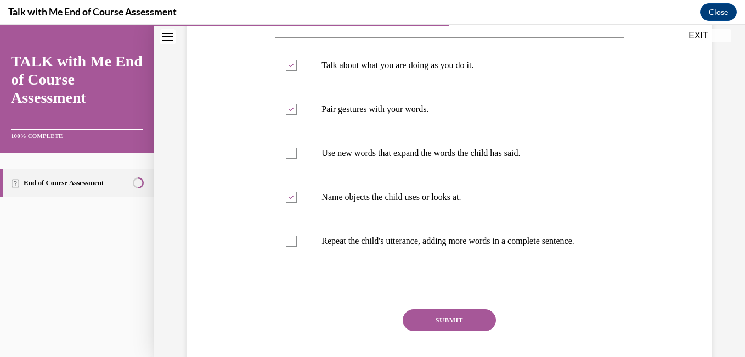
scroll to position [251, 0]
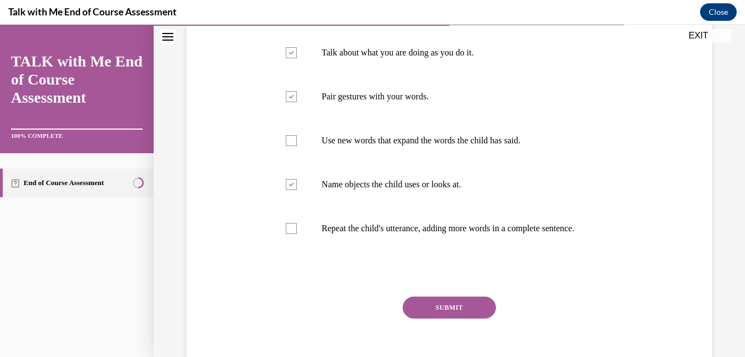
click at [470, 315] on button "SUBMIT" at bounding box center [449, 307] width 93 height 22
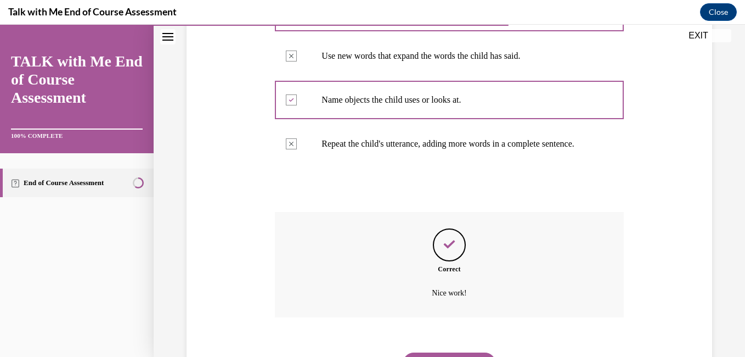
scroll to position [403, 0]
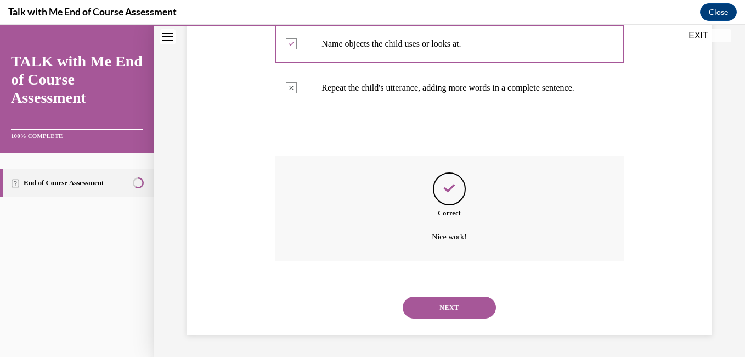
click at [461, 306] on button "NEXT" at bounding box center [449, 307] width 93 height 22
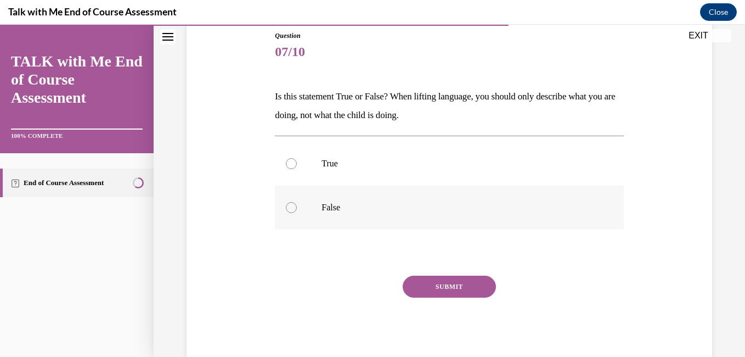
click at [287, 216] on label "False" at bounding box center [449, 207] width 348 height 44
click at [287, 213] on input "False" at bounding box center [291, 207] width 11 height 11
radio input "true"
click at [436, 287] on button "SUBMIT" at bounding box center [449, 286] width 93 height 22
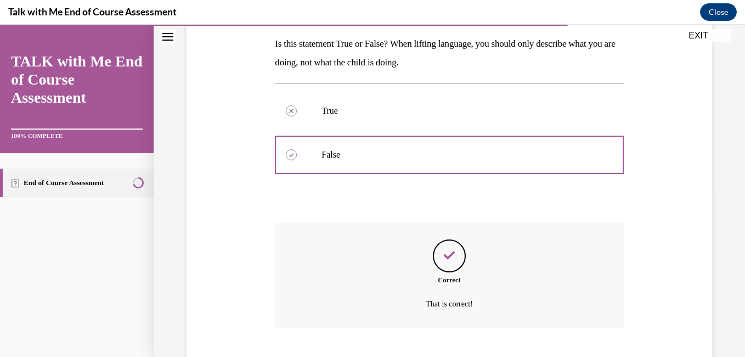
scroll to position [241, 0]
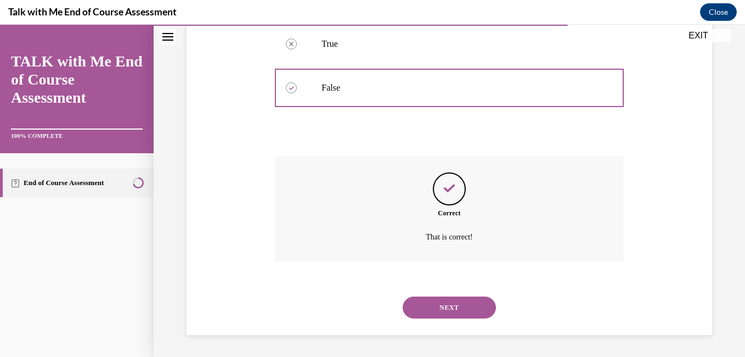
click at [452, 309] on button "NEXT" at bounding box center [449, 307] width 93 height 22
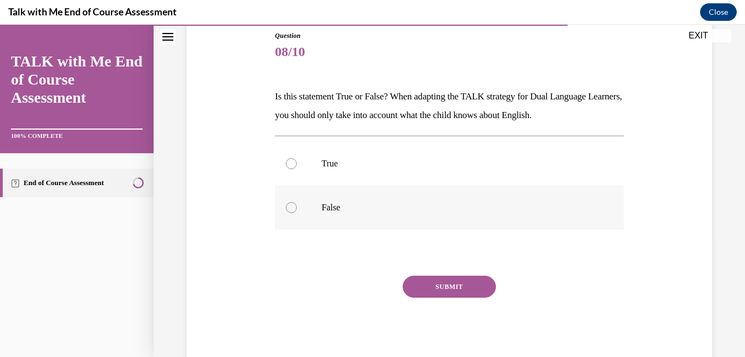
click at [295, 215] on label "False" at bounding box center [449, 207] width 348 height 44
click at [295, 213] on input "False" at bounding box center [291, 207] width 11 height 11
radio input "true"
click at [435, 287] on button "SUBMIT" at bounding box center [449, 286] width 93 height 22
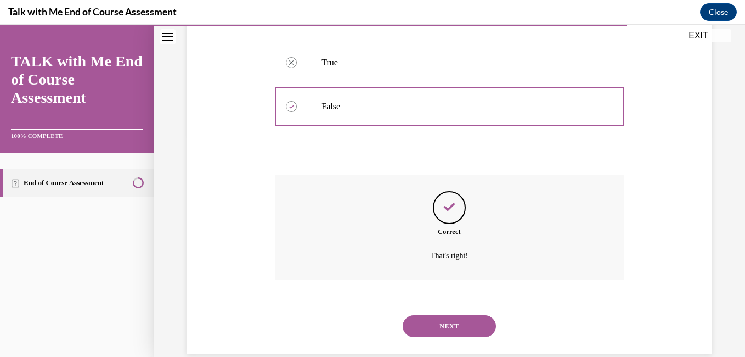
scroll to position [241, 0]
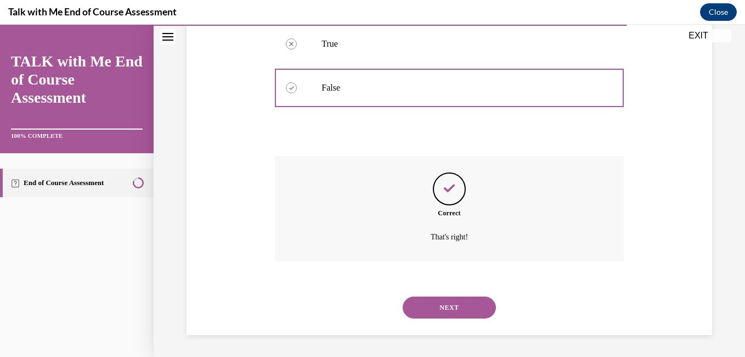
click at [441, 302] on button "NEXT" at bounding box center [449, 307] width 93 height 22
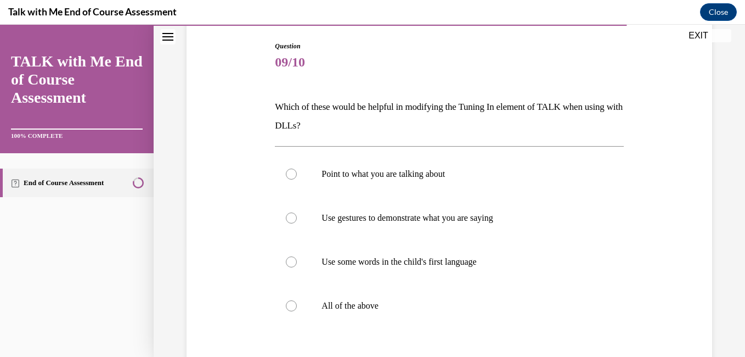
scroll to position [114, 0]
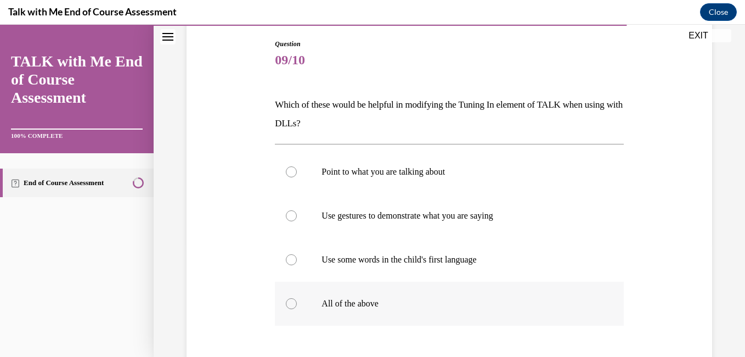
click at [287, 308] on div at bounding box center [291, 303] width 11 height 11
click at [287, 308] on input "All of the above" at bounding box center [291, 303] width 11 height 11
radio input "true"
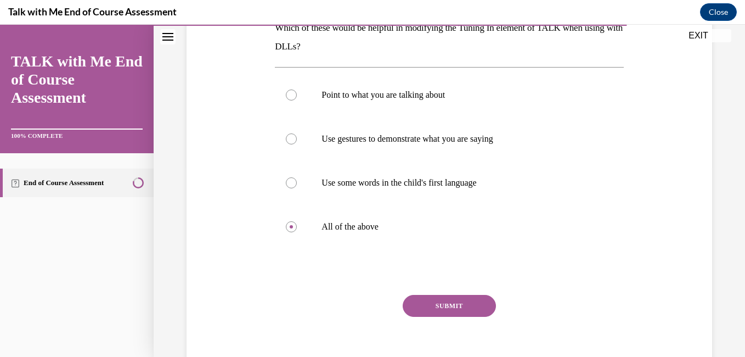
scroll to position [181, 0]
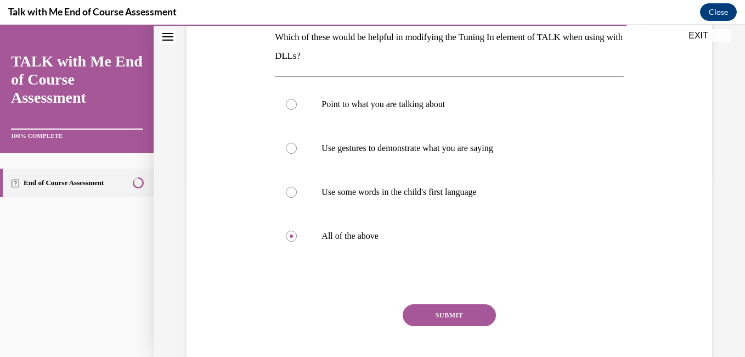
click at [464, 318] on button "SUBMIT" at bounding box center [449, 315] width 93 height 22
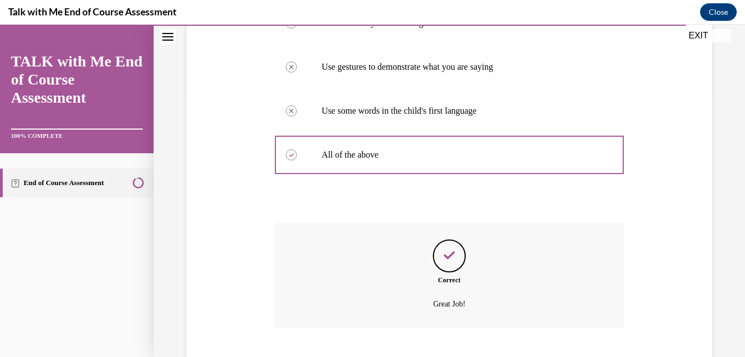
scroll to position [329, 0]
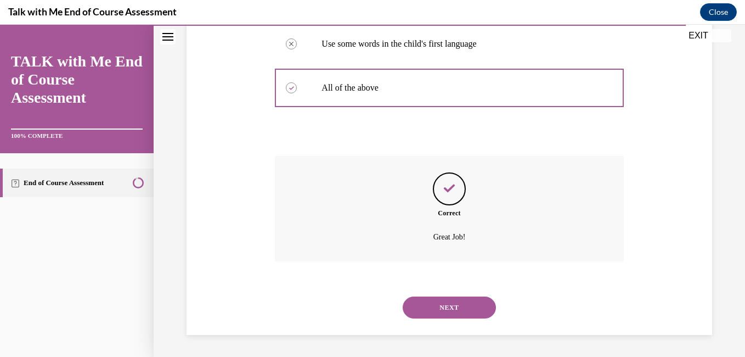
click at [453, 309] on button "NEXT" at bounding box center [449, 307] width 93 height 22
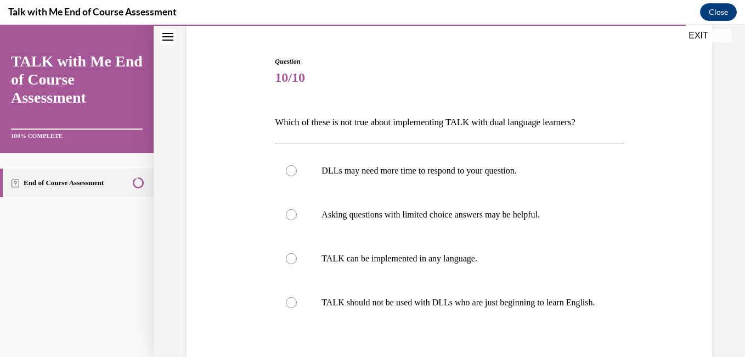
scroll to position [101, 0]
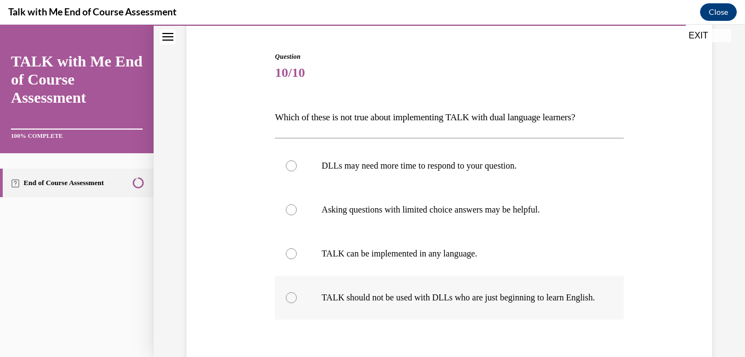
click at [283, 314] on label "TALK should not be used with DLLs who are just beginning to learn English." at bounding box center [449, 297] width 348 height 44
click at [286, 303] on input "TALK should not be used with DLLs who are just beginning to learn English." at bounding box center [291, 297] width 11 height 11
radio input "true"
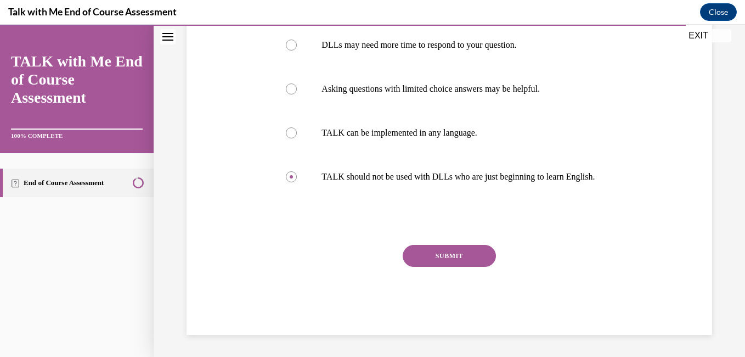
scroll to position [233, 0]
click at [450, 257] on button "SUBMIT" at bounding box center [449, 256] width 93 height 22
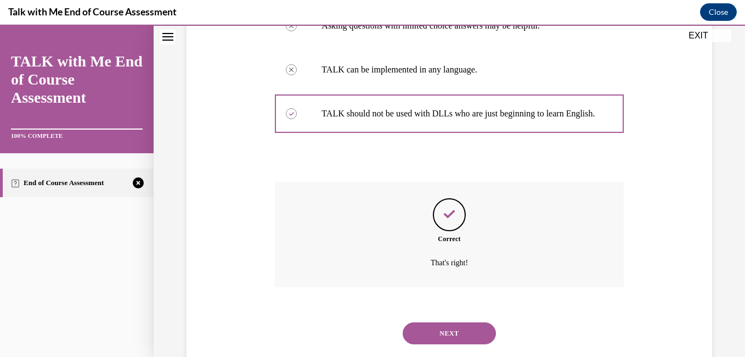
scroll to position [322, 0]
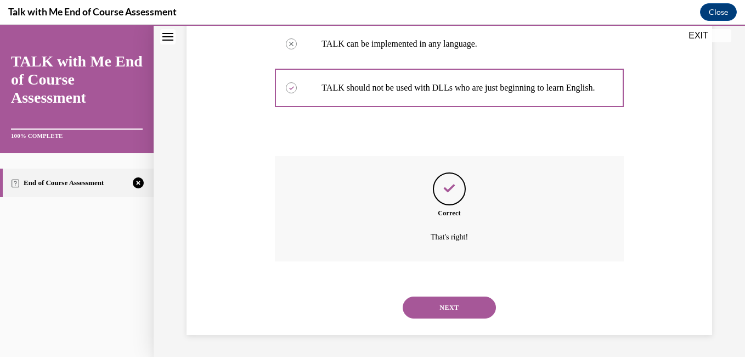
click at [458, 317] on button "NEXT" at bounding box center [449, 307] width 93 height 22
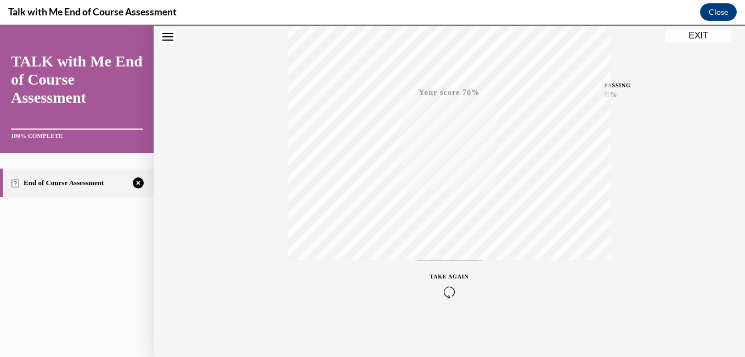
scroll to position [230, 0]
click at [433, 289] on icon "button" at bounding box center [449, 290] width 39 height 12
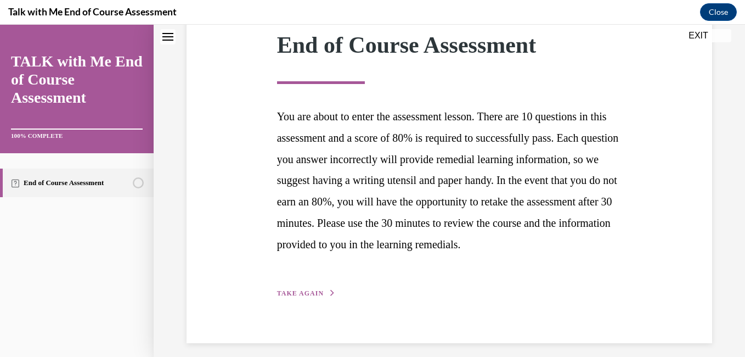
scroll to position [163, 0]
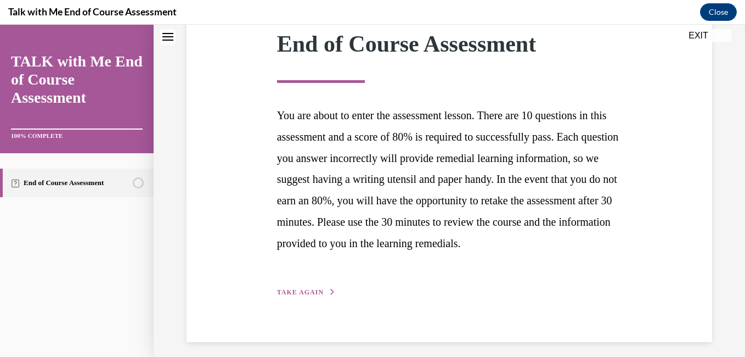
click at [284, 296] on span "TAKE AGAIN" at bounding box center [300, 292] width 47 height 8
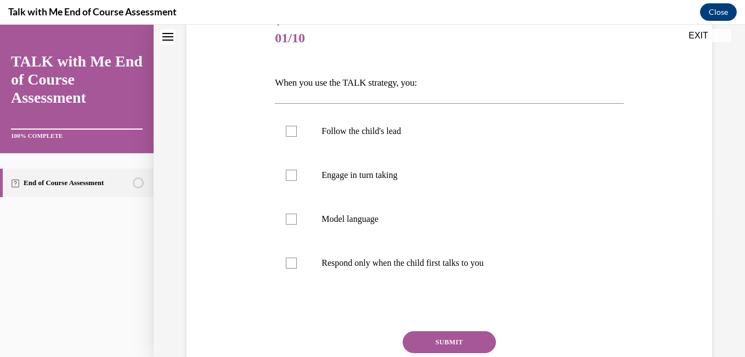
scroll to position [139, 0]
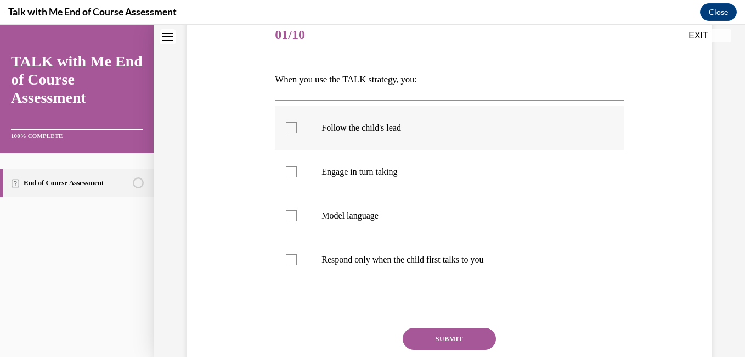
click at [292, 133] on div at bounding box center [291, 127] width 11 height 11
click at [292, 133] on input "Follow the child's lead" at bounding box center [291, 127] width 11 height 11
checkbox input "true"
click at [286, 171] on div at bounding box center [291, 171] width 11 height 11
click at [286, 171] on input "Engage in turn taking" at bounding box center [291, 171] width 11 height 11
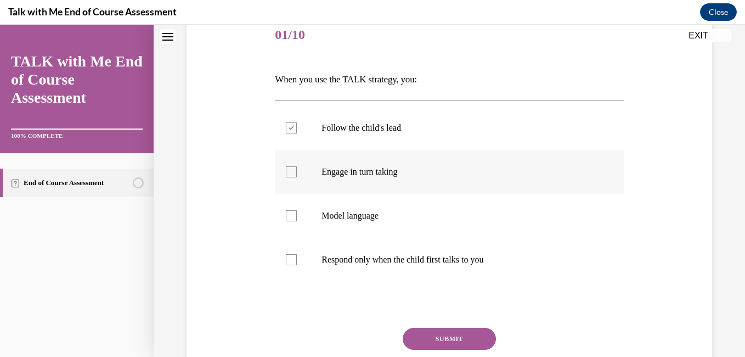
checkbox input "true"
click at [442, 339] on button "SUBMIT" at bounding box center [449, 339] width 93 height 22
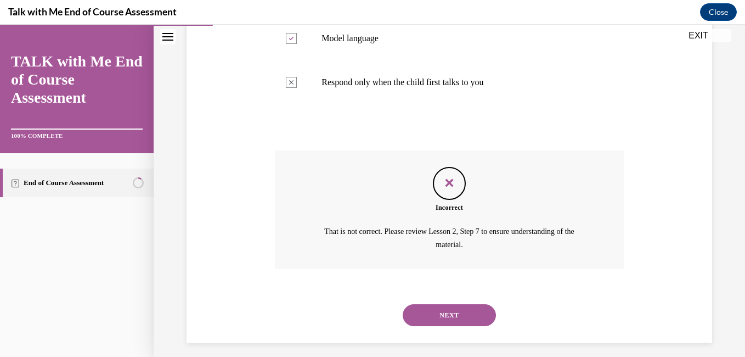
scroll to position [324, 0]
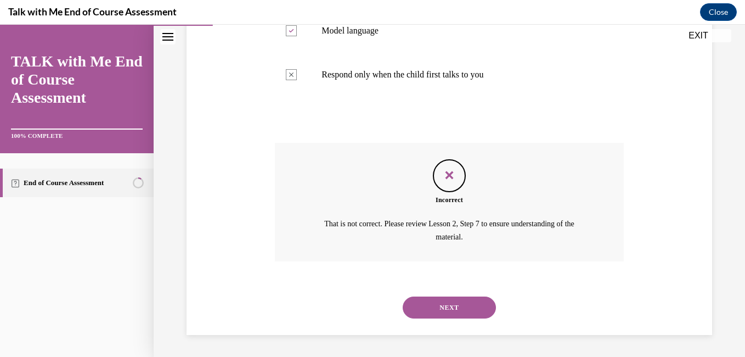
click at [432, 294] on div "NEXT" at bounding box center [449, 307] width 348 height 44
click at [442, 314] on button "NEXT" at bounding box center [449, 307] width 93 height 22
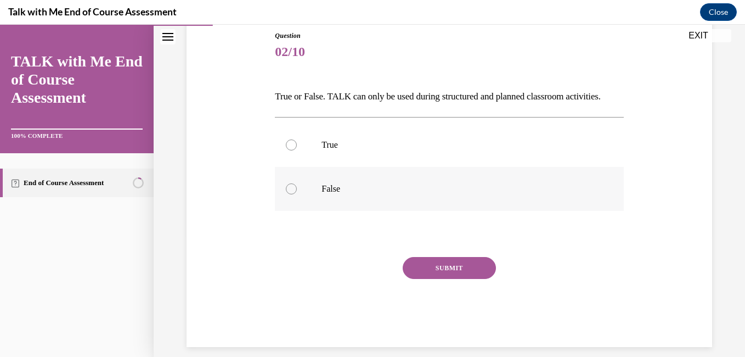
click at [294, 194] on div at bounding box center [291, 188] width 11 height 11
click at [294, 194] on input "False" at bounding box center [291, 188] width 11 height 11
radio input "true"
click at [428, 279] on button "SUBMIT" at bounding box center [449, 268] width 93 height 22
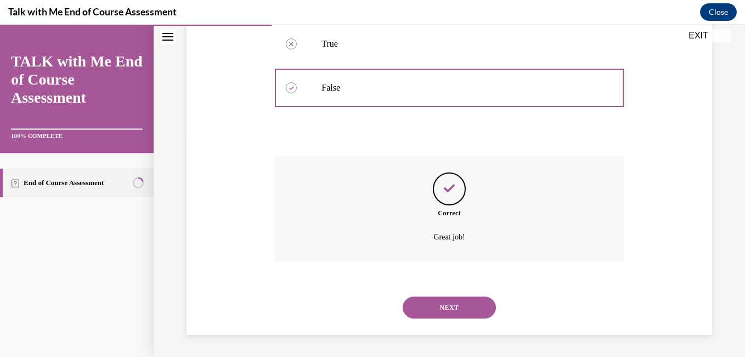
scroll to position [241, 0]
click at [425, 302] on button "NEXT" at bounding box center [449, 307] width 93 height 22
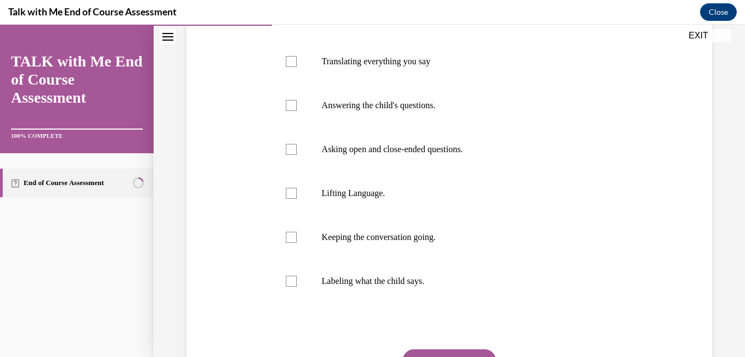
scroll to position [274, 0]
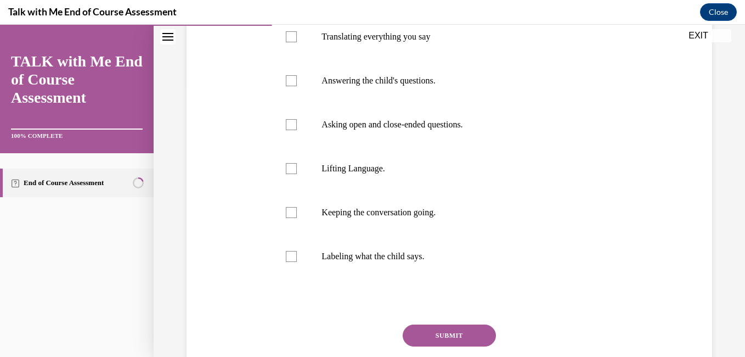
drag, startPoint x: 743, startPoint y: 295, endPoint x: 560, endPoint y: 305, distance: 183.0
click at [560, 305] on div at bounding box center [449, 301] width 348 height 13
click at [288, 211] on div at bounding box center [291, 212] width 11 height 11
click at [288, 211] on input "Keeping the conversation going." at bounding box center [291, 212] width 11 height 11
checkbox input "true"
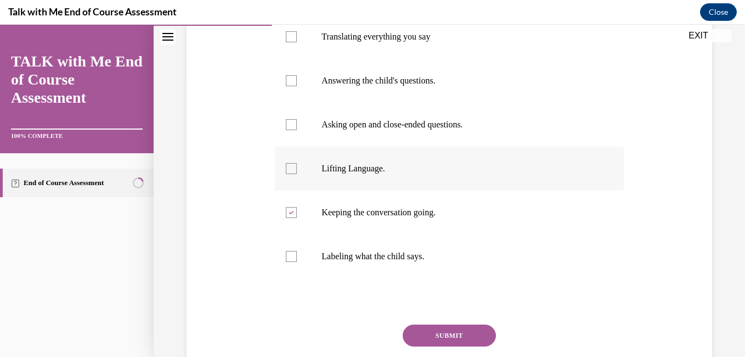
click at [294, 173] on div at bounding box center [291, 168] width 11 height 11
click at [294, 173] on input "Lifting Language." at bounding box center [291, 168] width 11 height 11
checkbox input "true"
click at [287, 82] on div at bounding box center [291, 80] width 11 height 11
click at [287, 82] on input "Answering the child's questions." at bounding box center [291, 80] width 11 height 11
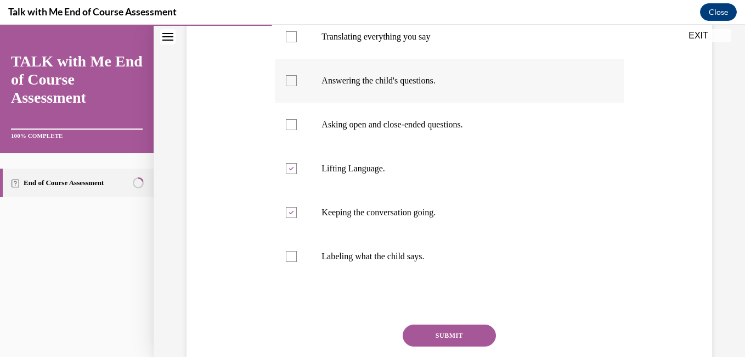
checkbox input "true"
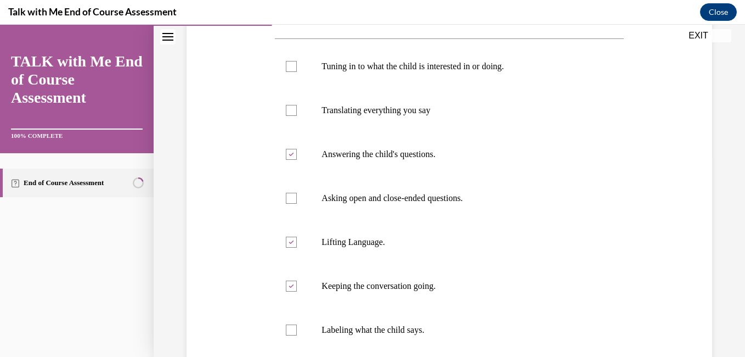
scroll to position [149, 0]
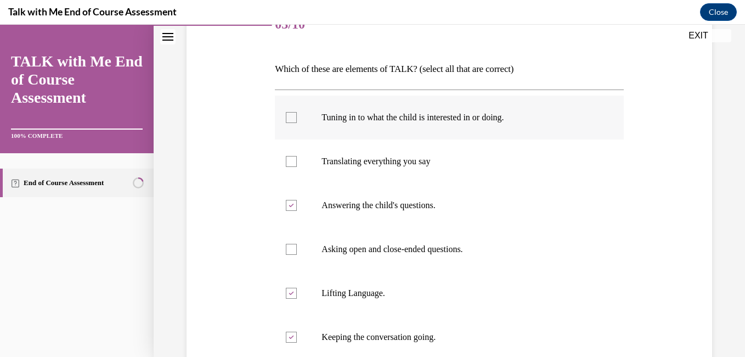
click at [294, 112] on div at bounding box center [291, 117] width 11 height 11
click at [294, 112] on input "Tuning in to what the child is interested in or doing." at bounding box center [291, 117] width 11 height 11
checkbox input "true"
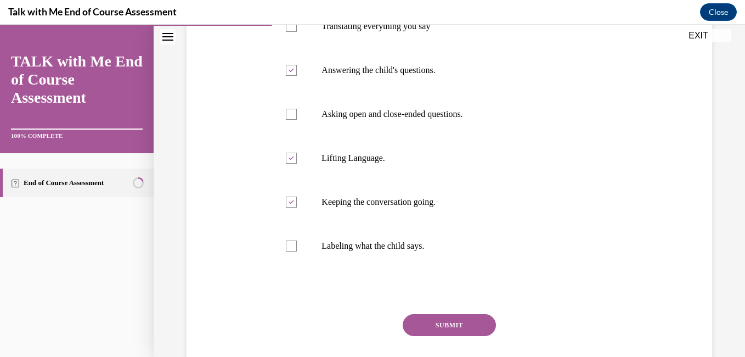
scroll to position [285, 0]
click at [466, 329] on button "SUBMIT" at bounding box center [449, 324] width 93 height 22
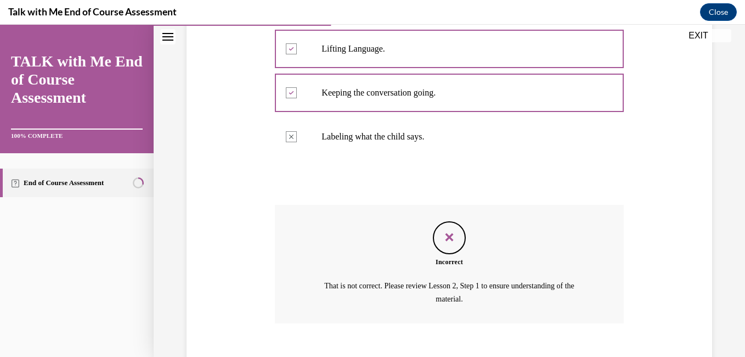
scroll to position [395, 0]
click at [688, 37] on button "EXIT" at bounding box center [699, 35] width 66 height 13
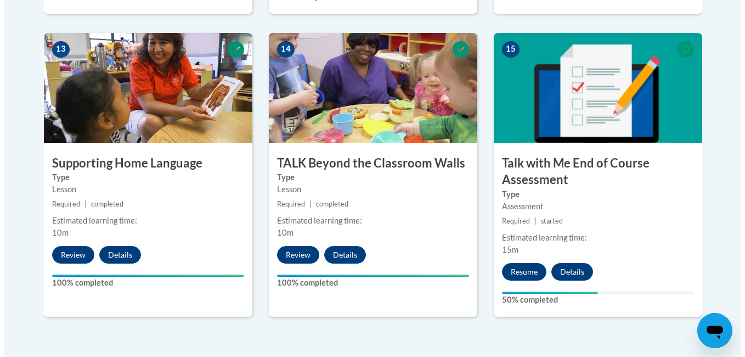
scroll to position [1534, 0]
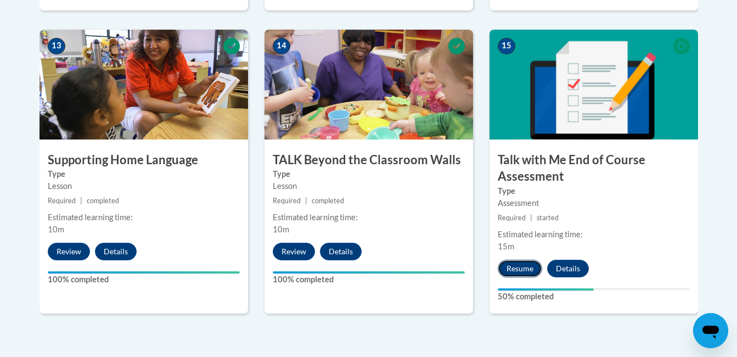
click at [529, 272] on button "Resume" at bounding box center [520, 269] width 44 height 18
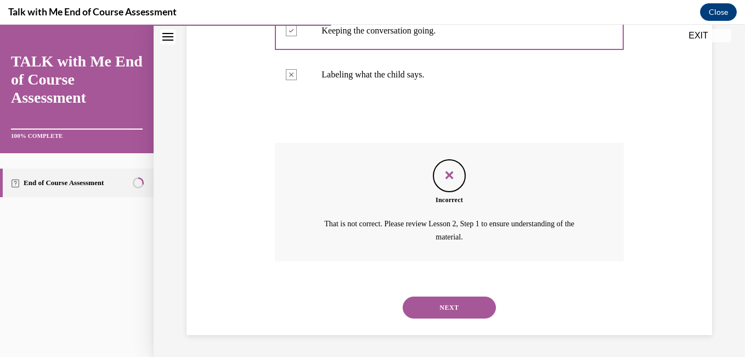
scroll to position [0, 0]
click at [449, 307] on button "NEXT" at bounding box center [449, 307] width 93 height 22
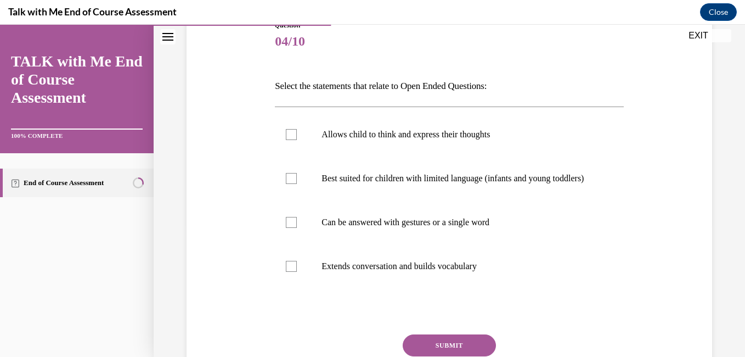
scroll to position [132, 0]
click at [288, 285] on label "Extends conversation and builds vocabulary" at bounding box center [449, 267] width 348 height 44
click at [288, 272] on input "Extends conversation and builds vocabulary" at bounding box center [291, 266] width 11 height 11
checkbox input "true"
click at [291, 184] on div at bounding box center [291, 178] width 11 height 11
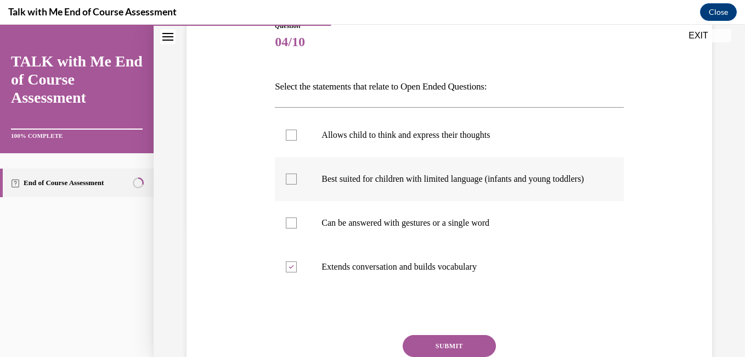
click at [291, 184] on input "Best suited for children with limited language (infants and young toddlers)" at bounding box center [291, 178] width 11 height 11
click at [287, 184] on div at bounding box center [291, 178] width 11 height 11
click at [287, 184] on input "Best suited for children with limited language (infants and young toddlers)" at bounding box center [291, 178] width 11 height 11
checkbox input "false"
click at [287, 137] on div at bounding box center [291, 134] width 11 height 11
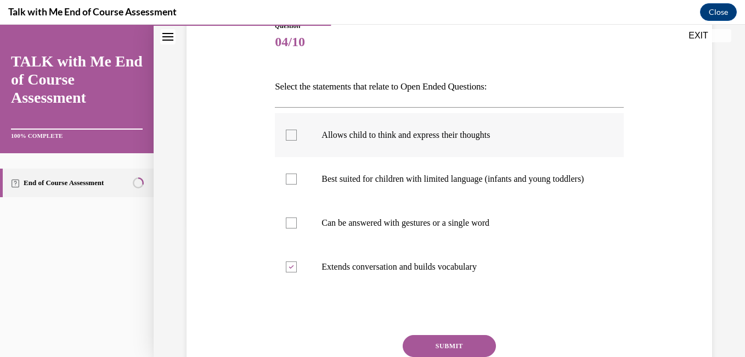
click at [287, 137] on input "Allows child to think and express their thoughts" at bounding box center [291, 134] width 11 height 11
checkbox input "true"
click at [286, 184] on div at bounding box center [291, 178] width 11 height 11
click at [286, 184] on input "Best suited for children with limited language (infants and young toddlers)" at bounding box center [291, 178] width 11 height 11
click at [286, 184] on div at bounding box center [291, 178] width 11 height 11
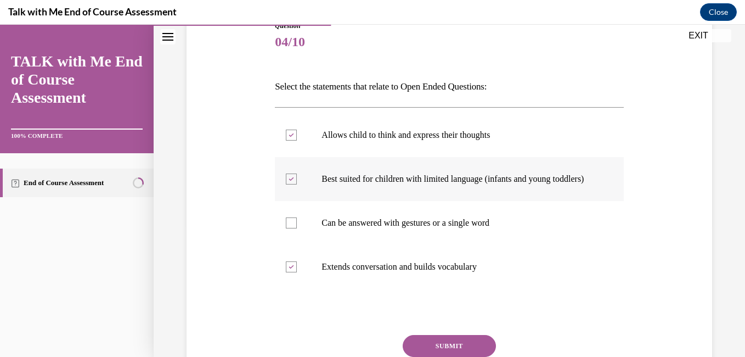
click at [286, 184] on input "Best suited for children with limited language (infants and young toddlers)" at bounding box center [291, 178] width 11 height 11
checkbox input "false"
click at [410, 349] on button "SUBMIT" at bounding box center [449, 346] width 93 height 22
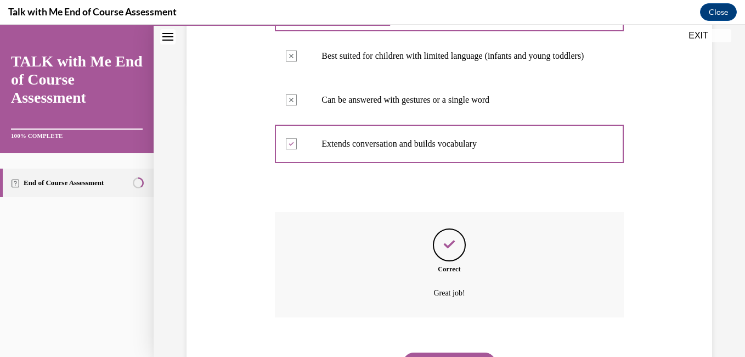
scroll to position [322, 0]
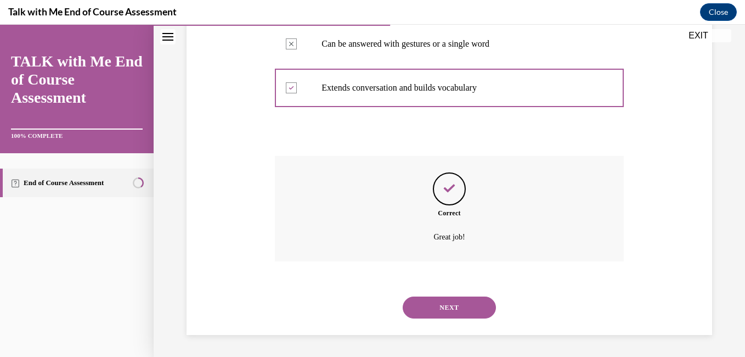
click at [431, 308] on button "NEXT" at bounding box center [449, 307] width 93 height 22
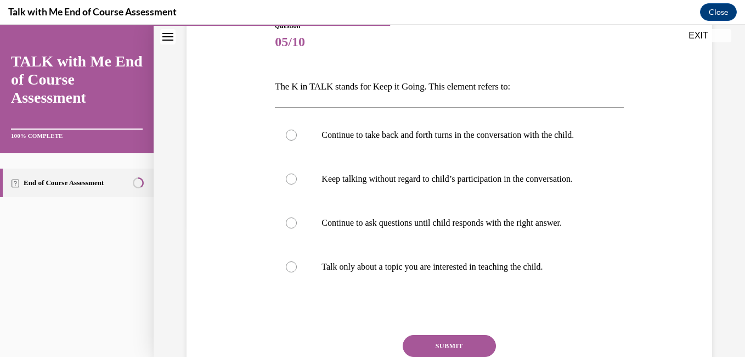
scroll to position [146, 0]
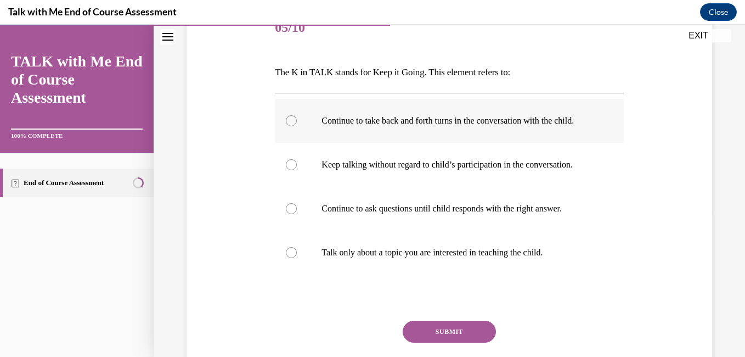
click at [293, 124] on div at bounding box center [291, 120] width 11 height 11
click at [293, 124] on input "Continue to take back and forth turns in the conversation with the child." at bounding box center [291, 120] width 11 height 11
radio input "true"
click at [442, 342] on button "SUBMIT" at bounding box center [449, 331] width 93 height 22
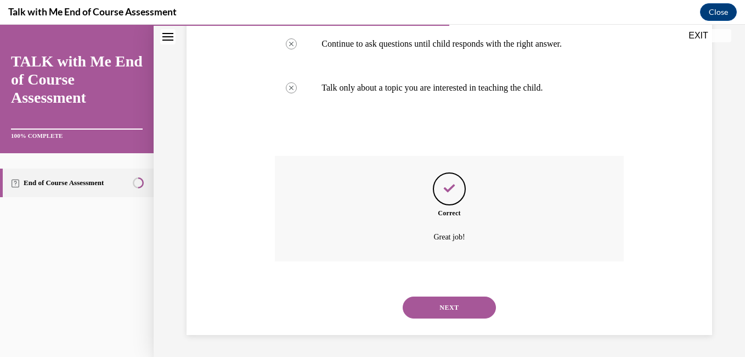
scroll to position [332, 0]
click at [426, 297] on button "NEXT" at bounding box center [449, 307] width 93 height 22
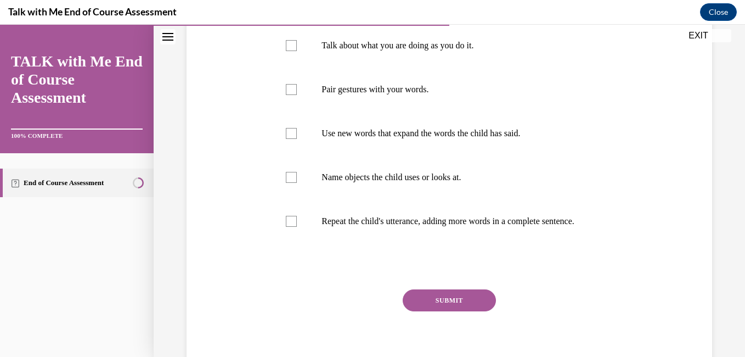
scroll to position [257, 0]
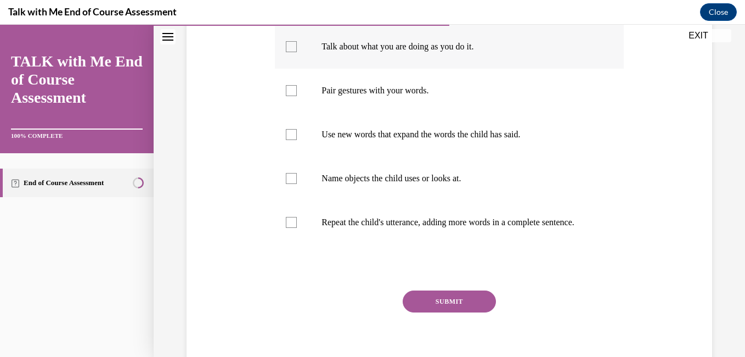
click at [288, 45] on div at bounding box center [291, 46] width 11 height 11
click at [288, 45] on input "Talk about what you are doing as you do it." at bounding box center [291, 46] width 11 height 11
checkbox input "true"
click at [286, 89] on div at bounding box center [291, 90] width 11 height 11
click at [286, 89] on input "Pair gestures with your words." at bounding box center [291, 90] width 11 height 11
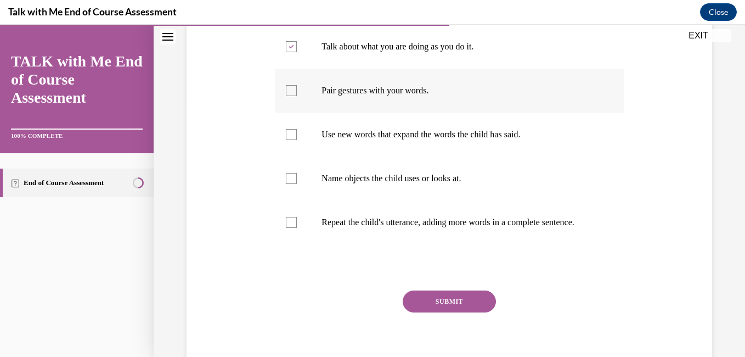
checkbox input "true"
click at [291, 178] on div at bounding box center [291, 178] width 11 height 11
click at [291, 178] on input "Name objects the child uses or looks at." at bounding box center [291, 178] width 11 height 11
click at [291, 178] on icon at bounding box center [291, 179] width 5 height 4
click at [291, 178] on input "Name objects the child uses or looks at." at bounding box center [291, 178] width 11 height 11
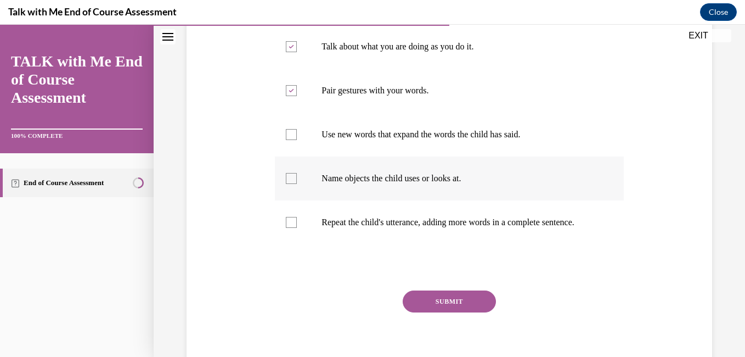
click at [283, 182] on label "Name objects the child uses or looks at." at bounding box center [449, 178] width 348 height 44
click at [286, 182] on input "Name objects the child uses or looks at." at bounding box center [291, 178] width 11 height 11
checkbox input "true"
click at [419, 312] on button "SUBMIT" at bounding box center [449, 301] width 93 height 22
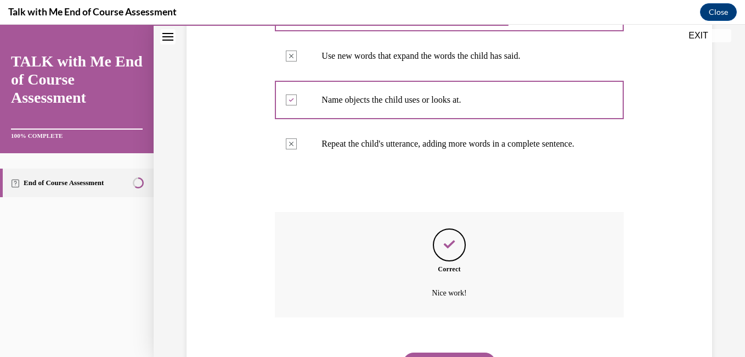
scroll to position [403, 0]
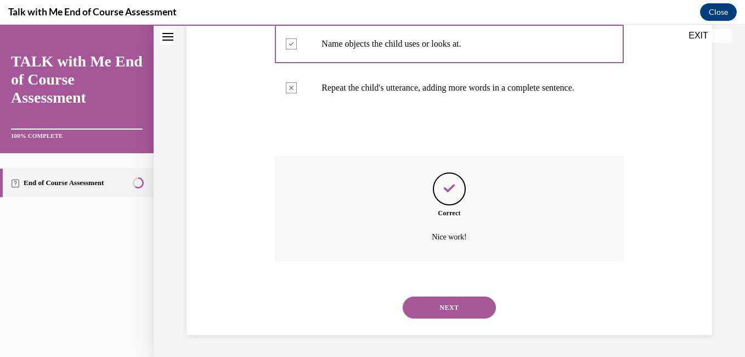
click at [438, 302] on button "NEXT" at bounding box center [449, 307] width 93 height 22
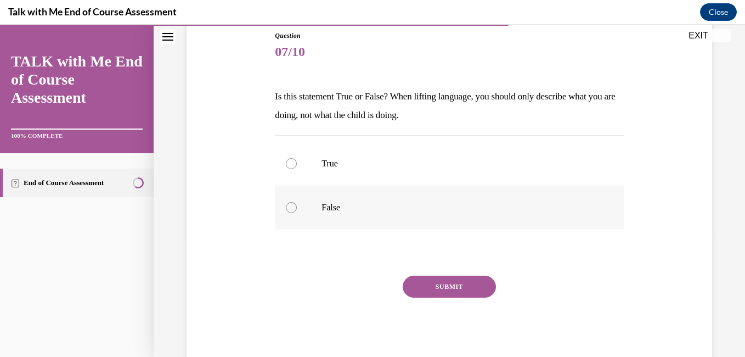
click at [300, 211] on label "False" at bounding box center [449, 207] width 348 height 44
click at [297, 211] on input "False" at bounding box center [291, 207] width 11 height 11
radio input "true"
click at [423, 281] on button "SUBMIT" at bounding box center [449, 286] width 93 height 22
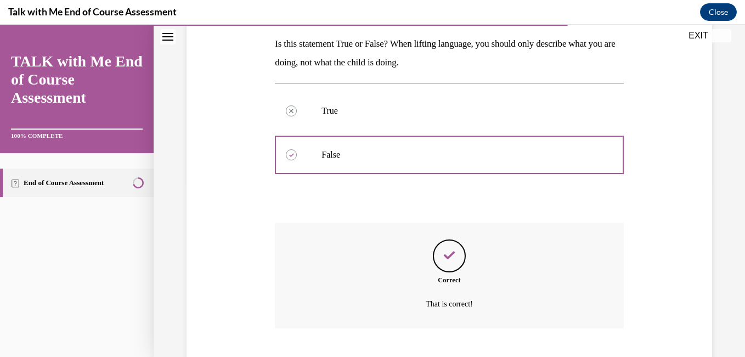
scroll to position [241, 0]
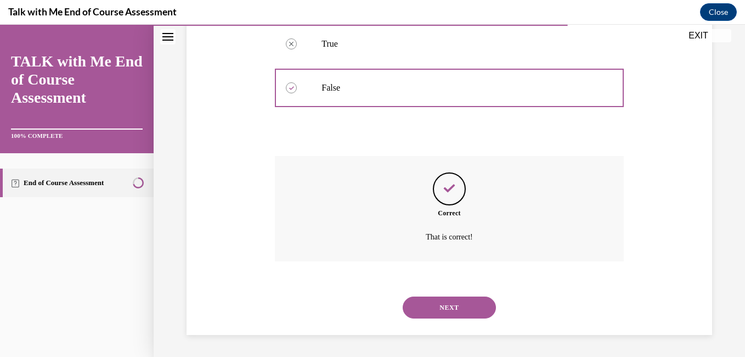
click at [429, 292] on div "NEXT" at bounding box center [449, 307] width 348 height 44
click at [432, 315] on button "NEXT" at bounding box center [449, 307] width 93 height 22
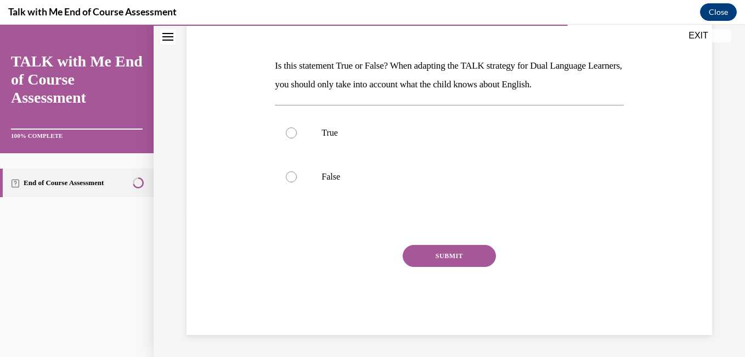
scroll to position [122, 0]
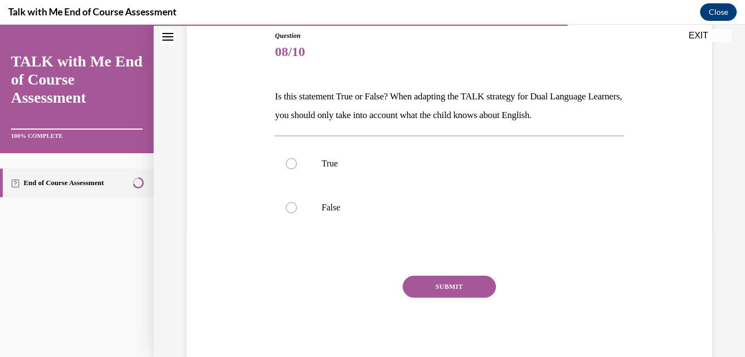
click at [429, 307] on div "SUBMIT" at bounding box center [449, 302] width 348 height 55
click at [294, 213] on label "False" at bounding box center [449, 207] width 348 height 44
click at [294, 213] on input "False" at bounding box center [291, 207] width 11 height 11
radio input "true"
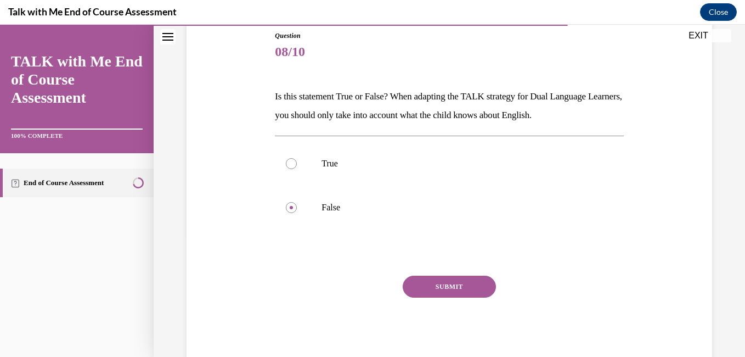
click at [410, 284] on button "SUBMIT" at bounding box center [449, 286] width 93 height 22
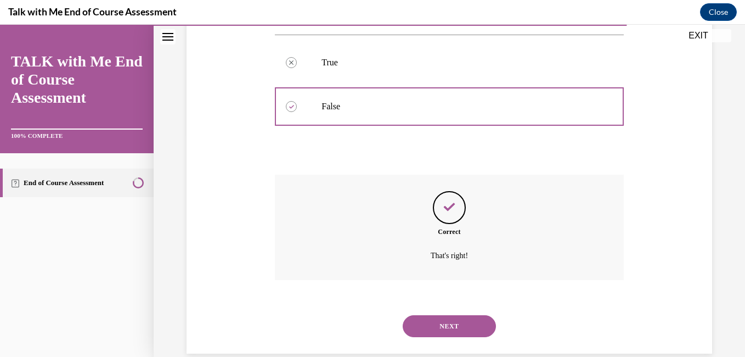
scroll to position [241, 0]
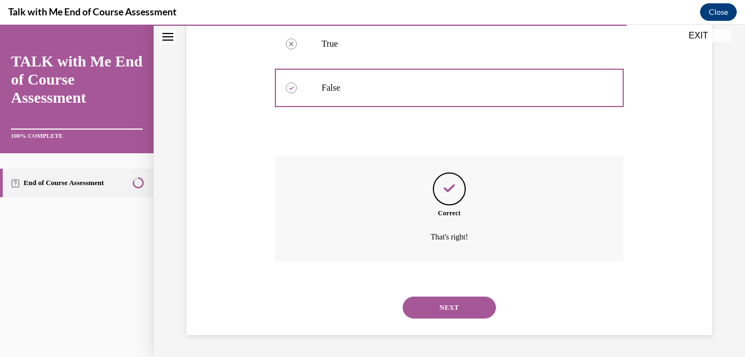
click at [433, 306] on button "NEXT" at bounding box center [449, 307] width 93 height 22
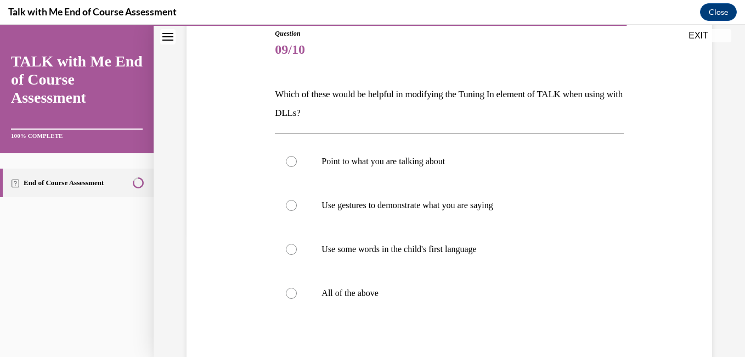
scroll to position [125, 0]
click at [322, 292] on p "All of the above" at bounding box center [459, 292] width 274 height 11
click at [297, 292] on input "All of the above" at bounding box center [291, 292] width 11 height 11
radio input "true"
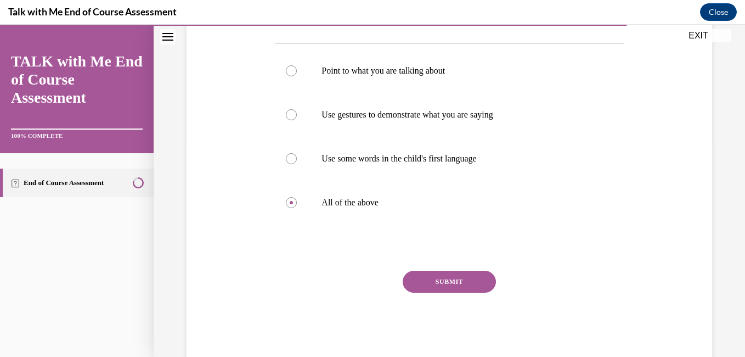
click at [470, 284] on button "SUBMIT" at bounding box center [449, 281] width 93 height 22
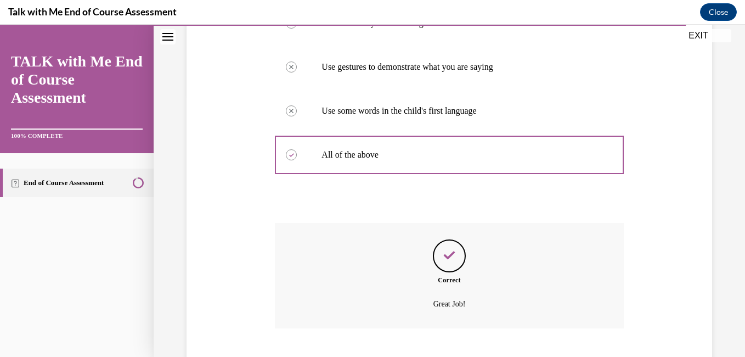
scroll to position [329, 0]
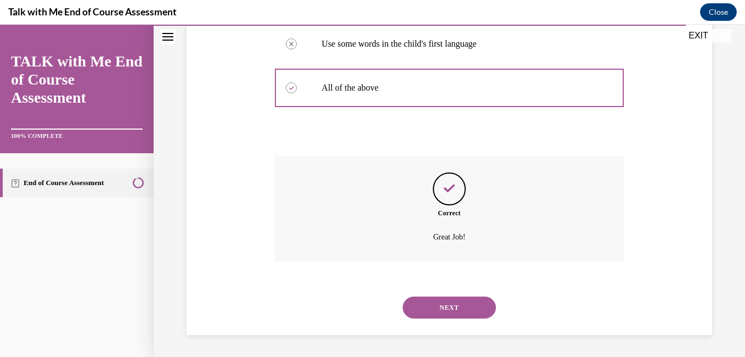
click at [447, 305] on button "NEXT" at bounding box center [449, 307] width 93 height 22
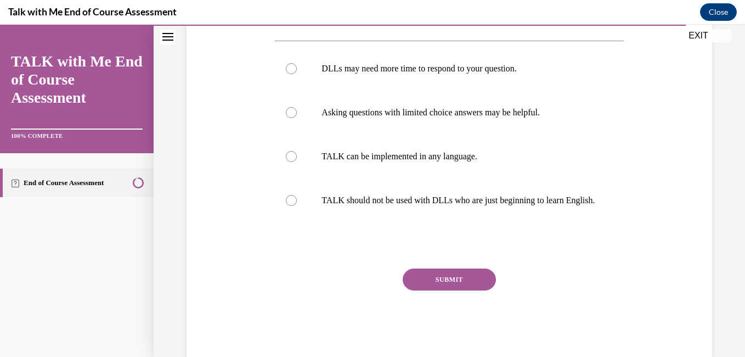
scroll to position [197, 0]
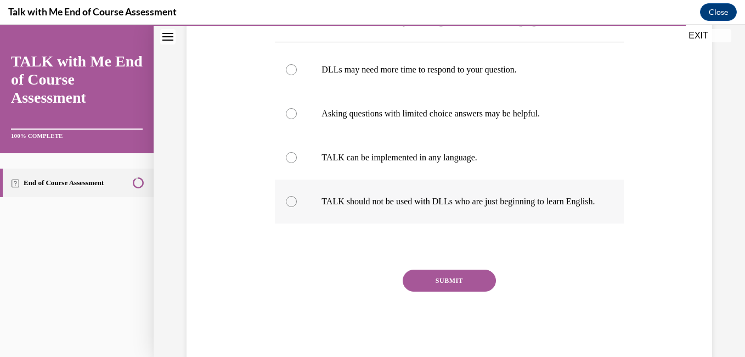
click at [286, 207] on div at bounding box center [291, 201] width 11 height 11
click at [286, 207] on input "TALK should not be used with DLLs who are just beginning to learn English." at bounding box center [291, 201] width 11 height 11
radio input "true"
click at [439, 289] on button "SUBMIT" at bounding box center [449, 280] width 93 height 22
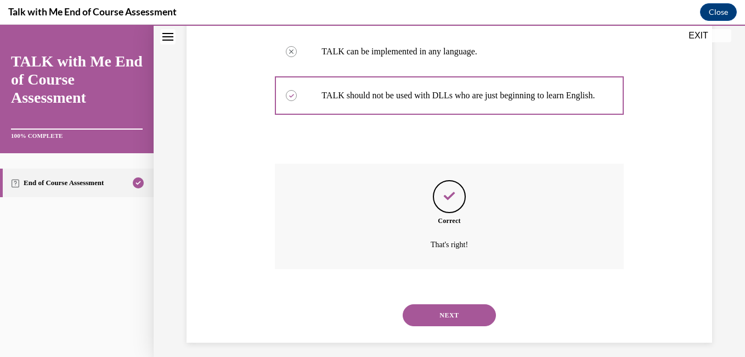
scroll to position [322, 0]
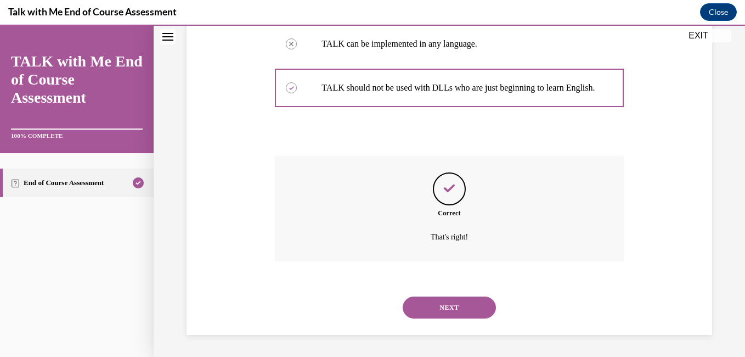
click at [452, 312] on button "NEXT" at bounding box center [449, 307] width 93 height 22
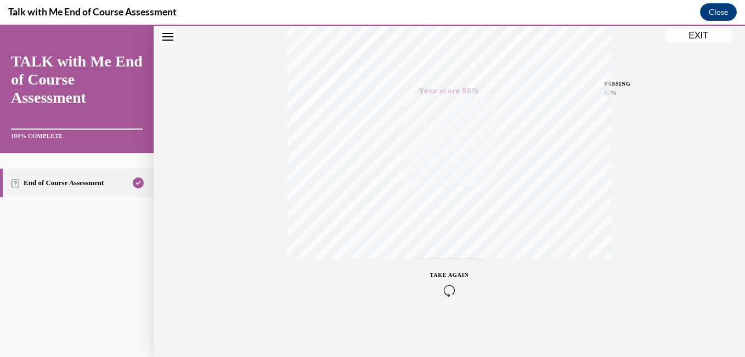
scroll to position [230, 0]
drag, startPoint x: 731, startPoint y: 189, endPoint x: 735, endPoint y: 162, distance: 27.2
click at [735, 162] on div "Quiz Results PASSING 80% Your score 80% Passed PASSING 80% Your score Your scor…" at bounding box center [449, 93] width 591 height 528
click at [703, 38] on button "EXIT" at bounding box center [699, 35] width 66 height 13
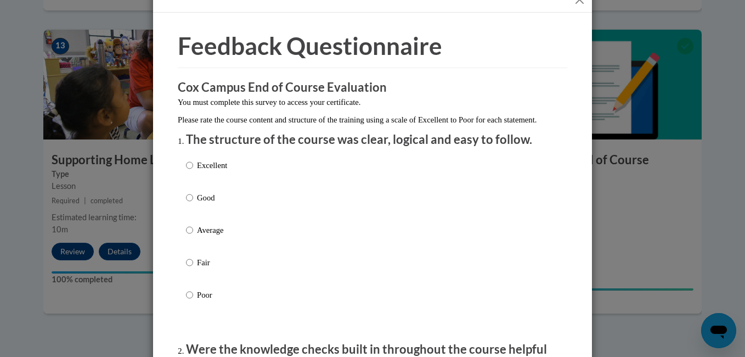
scroll to position [36, 0]
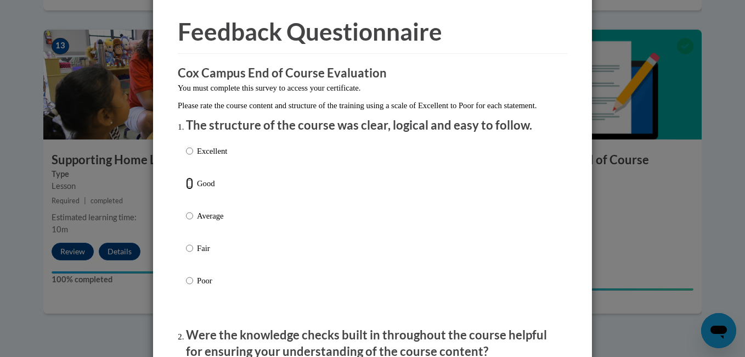
click at [186, 189] on input "Good" at bounding box center [189, 183] width 7 height 12
radio input "true"
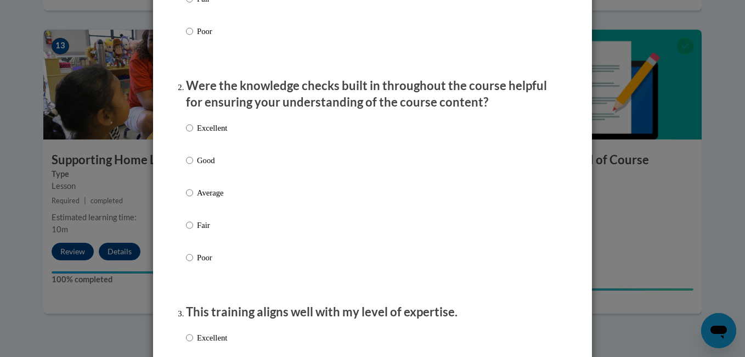
scroll to position [307, 0]
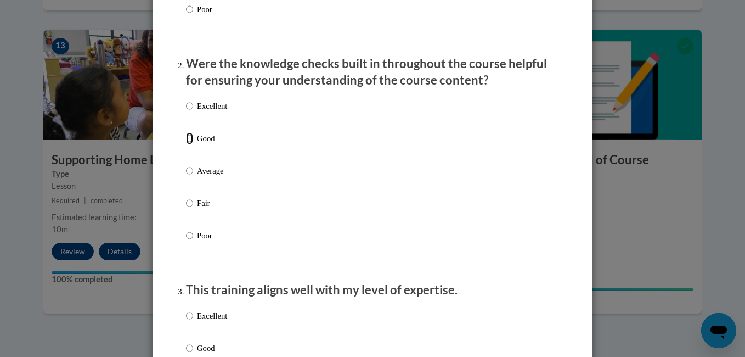
click at [186, 144] on input "Good" at bounding box center [189, 138] width 7 height 12
radio input "true"
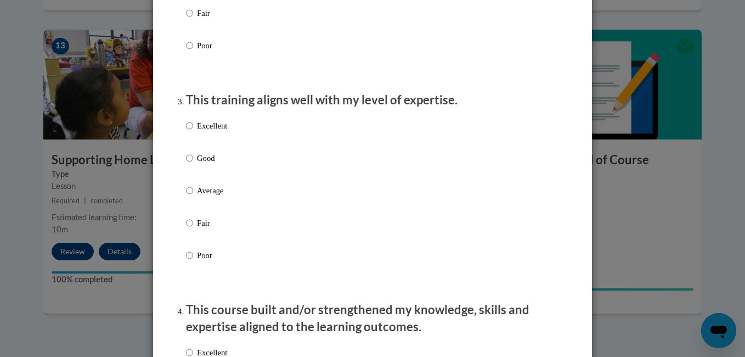
scroll to position [519, 0]
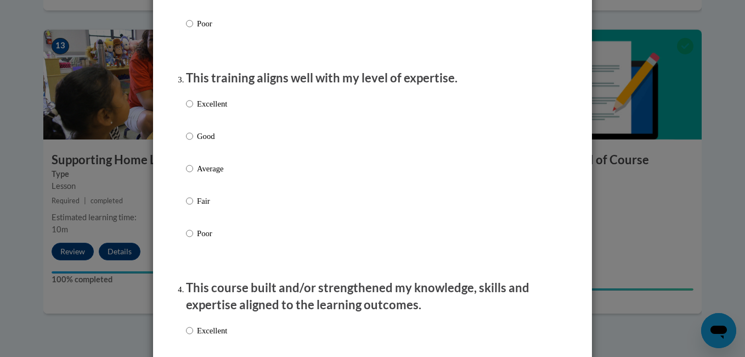
click at [191, 154] on label "Good" at bounding box center [206, 145] width 41 height 30
click at [191, 142] on input "Good" at bounding box center [189, 136] width 7 height 12
radio input "true"
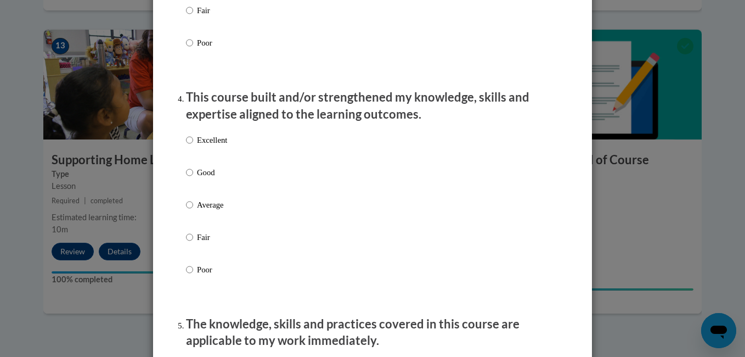
scroll to position [731, 0]
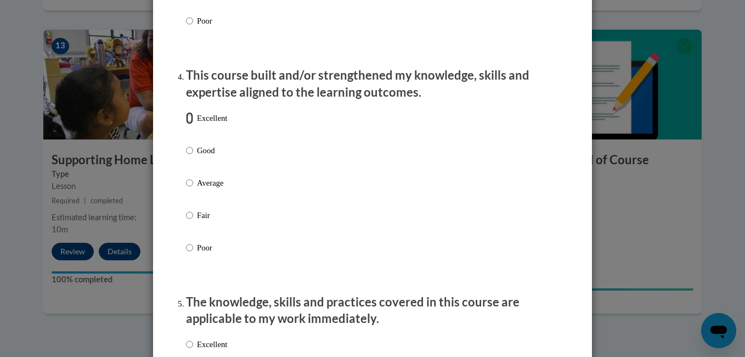
click at [186, 124] on input "Excellent" at bounding box center [189, 118] width 7 height 12
radio input "true"
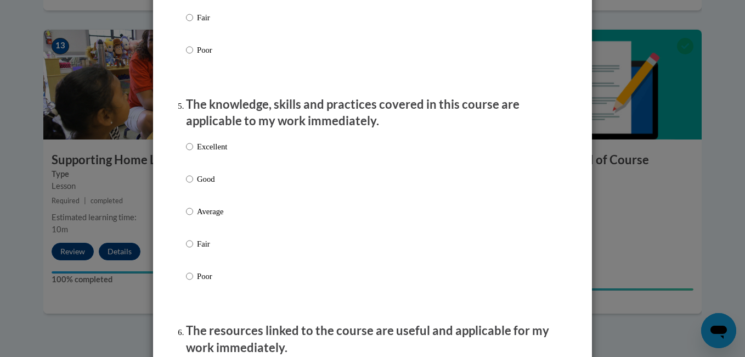
scroll to position [951, 0]
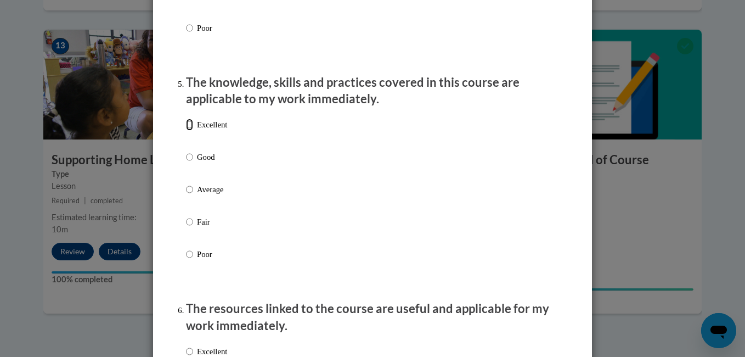
click at [188, 131] on input "Excellent" at bounding box center [189, 125] width 7 height 12
radio input "true"
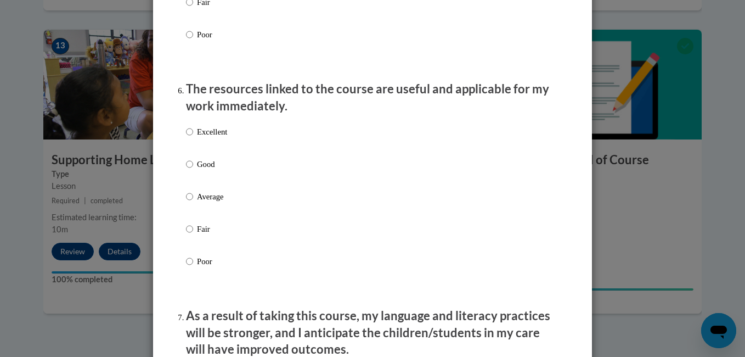
scroll to position [1221, 0]
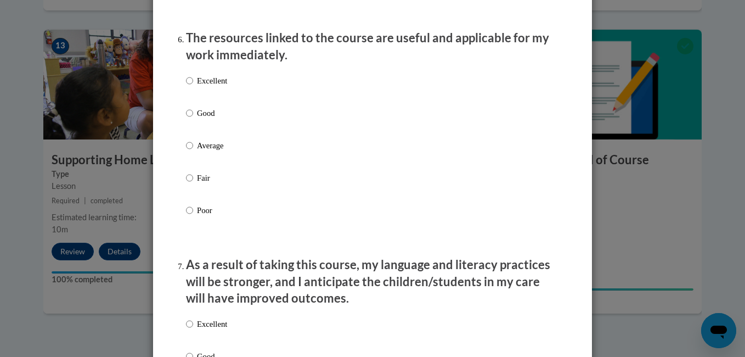
click at [191, 95] on label "Excellent" at bounding box center [206, 90] width 41 height 30
click at [191, 87] on input "Excellent" at bounding box center [189, 81] width 7 height 12
radio input "true"
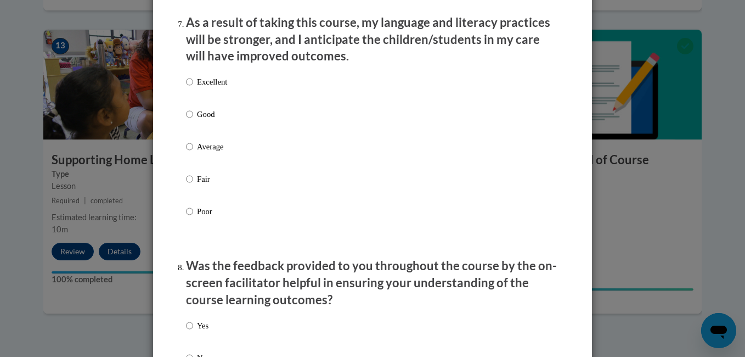
scroll to position [1492, 0]
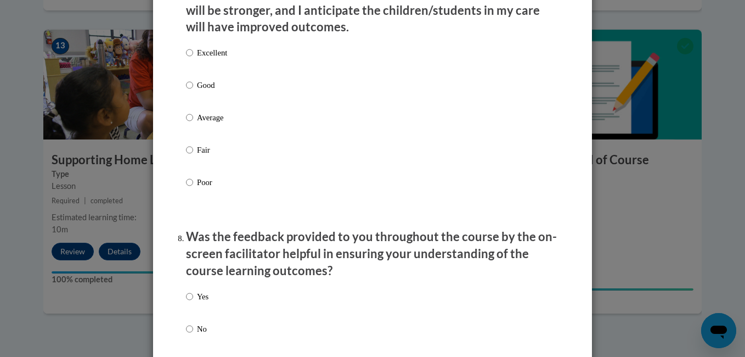
click at [190, 61] on label "Excellent" at bounding box center [206, 62] width 41 height 30
click at [190, 59] on input "Excellent" at bounding box center [189, 53] width 7 height 12
radio input "true"
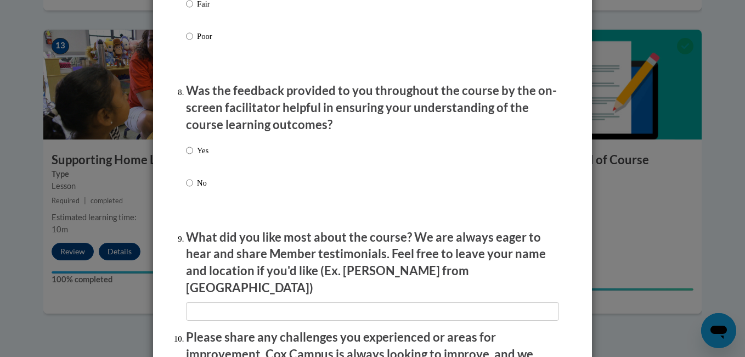
scroll to position [1667, 0]
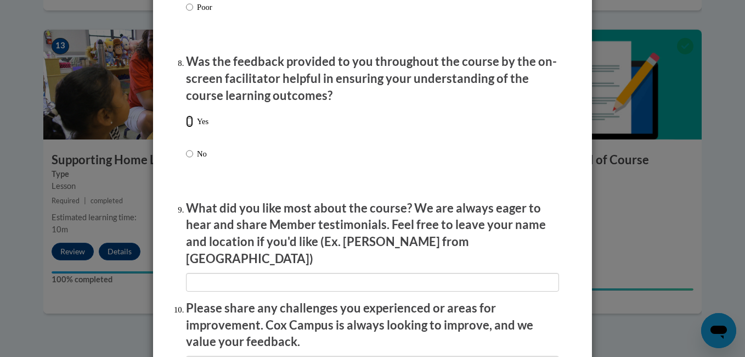
click at [188, 127] on input "Yes" at bounding box center [189, 121] width 7 height 12
radio input "true"
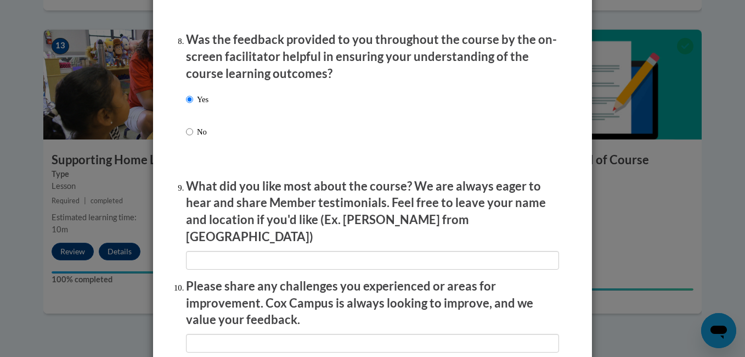
scroll to position [1718, 0]
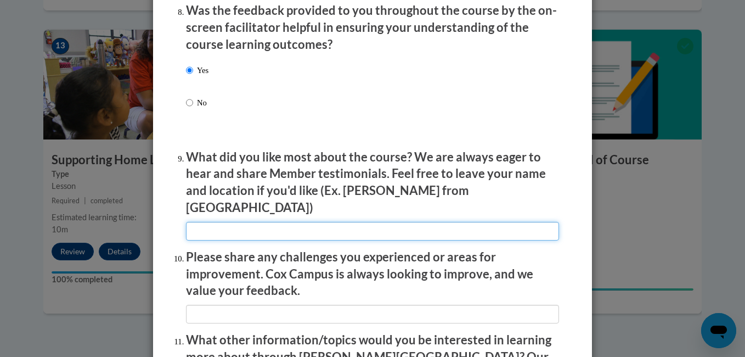
click at [297, 226] on input "textbox" at bounding box center [372, 231] width 373 height 19
click at [238, 222] on input "textbox" at bounding box center [372, 231] width 373 height 19
click at [250, 222] on input "textbox" at bounding box center [372, 231] width 373 height 19
click at [214, 222] on input "textbox" at bounding box center [372, 231] width 373 height 19
click at [241, 222] on input "textbox" at bounding box center [372, 231] width 373 height 19
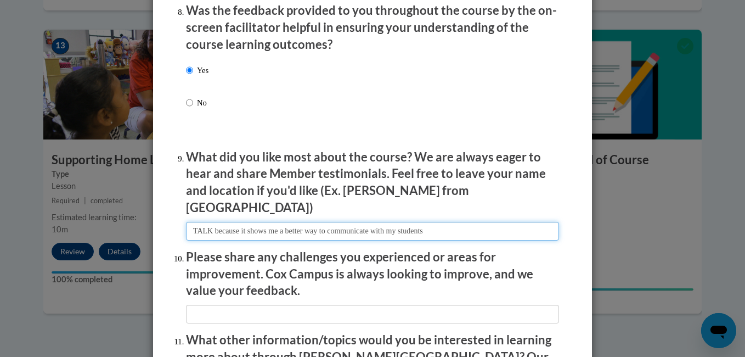
type input "TALK because it shows me a better way to communicate with my students"
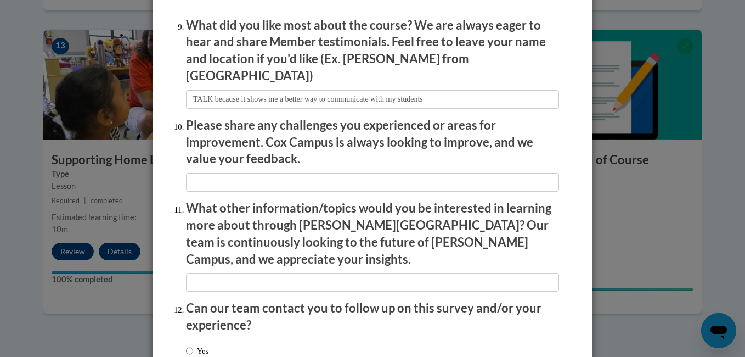
scroll to position [1872, 0]
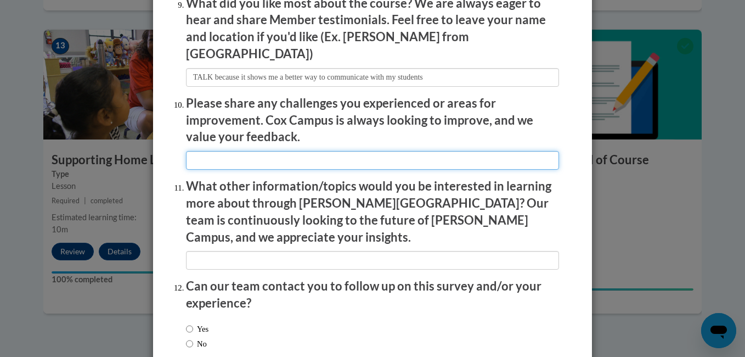
click at [291, 151] on input "textbox" at bounding box center [372, 160] width 373 height 19
type input "Talk to listen"
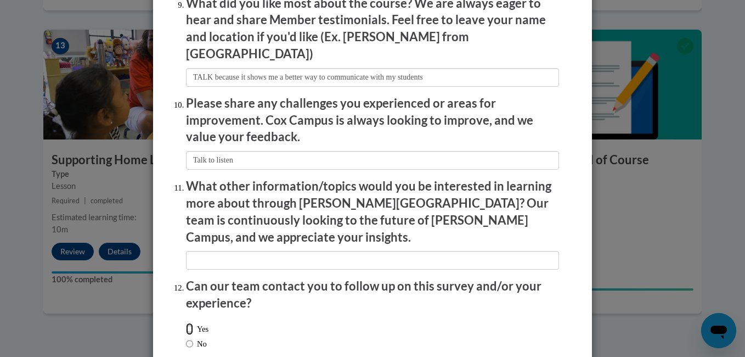
click at [186, 323] on input "Yes" at bounding box center [189, 329] width 7 height 12
radio input "true"
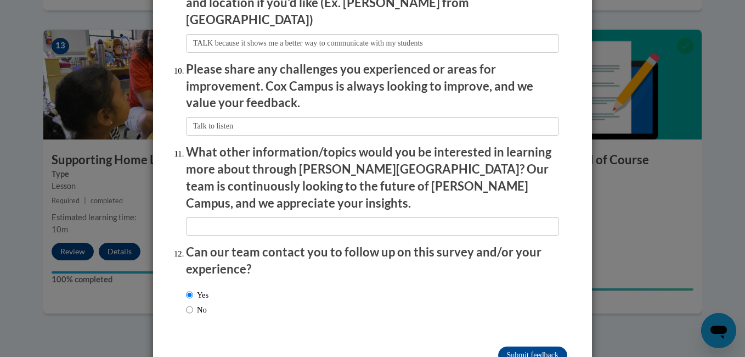
scroll to position [1910, 0]
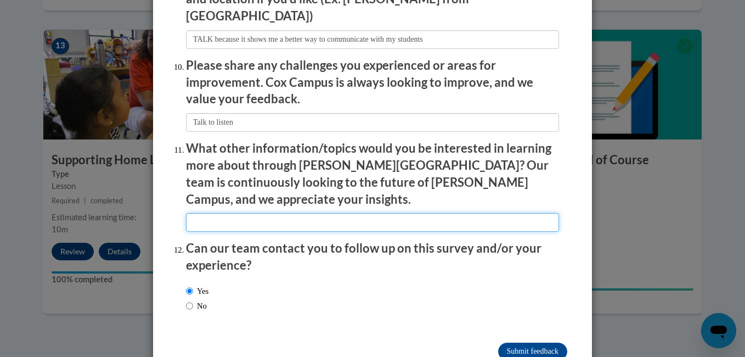
click at [361, 213] on input "textbox" at bounding box center [372, 222] width 373 height 19
type input "Transition"
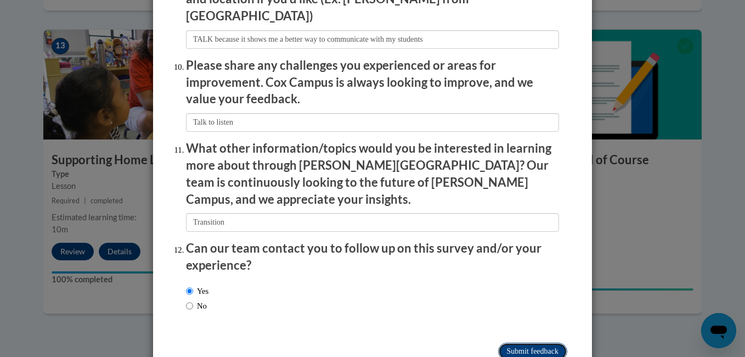
click at [548, 342] on input "Submit feedback" at bounding box center [532, 351] width 69 height 18
